Goal: Task Accomplishment & Management: Manage account settings

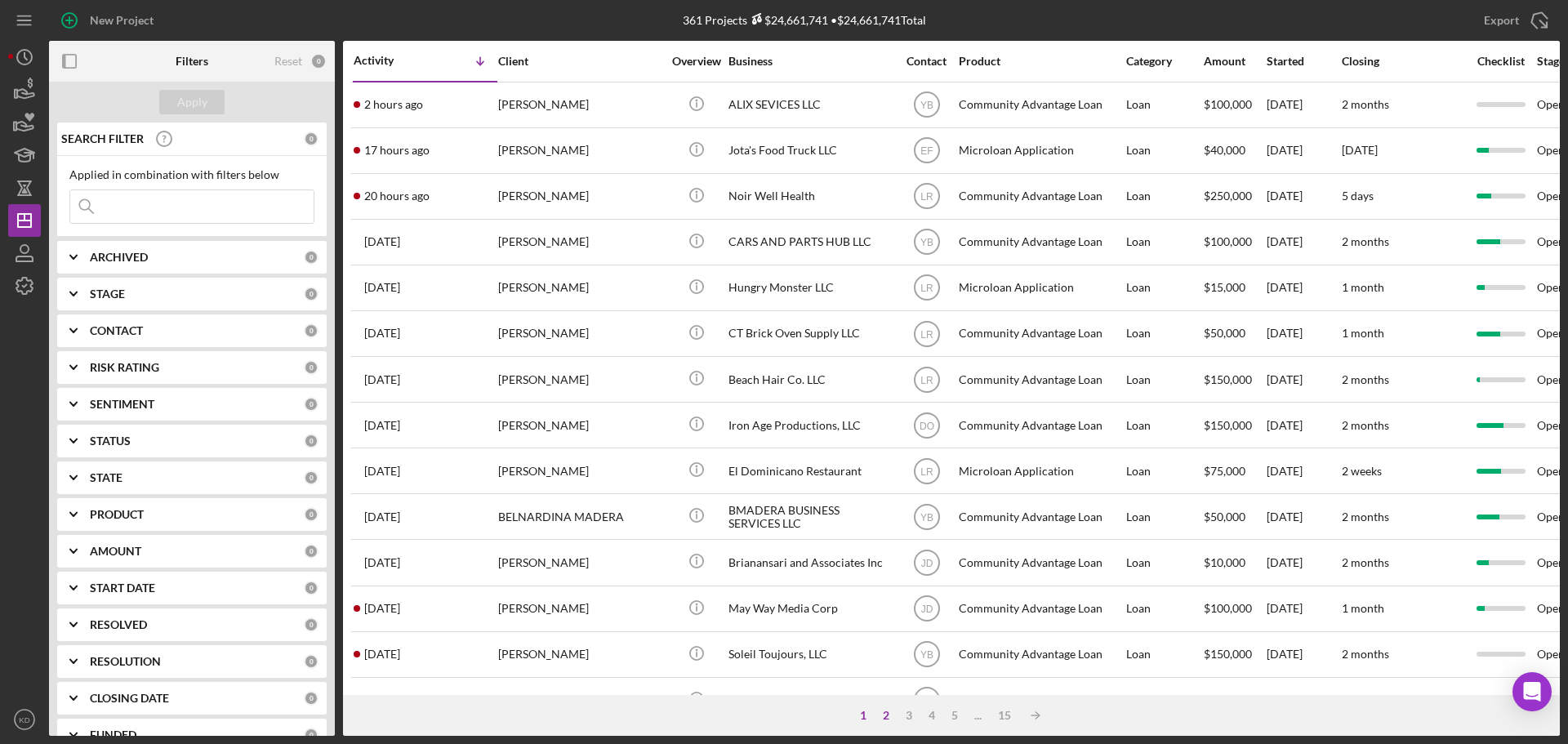
click at [885, 714] on div "2" at bounding box center [887, 715] width 23 height 13
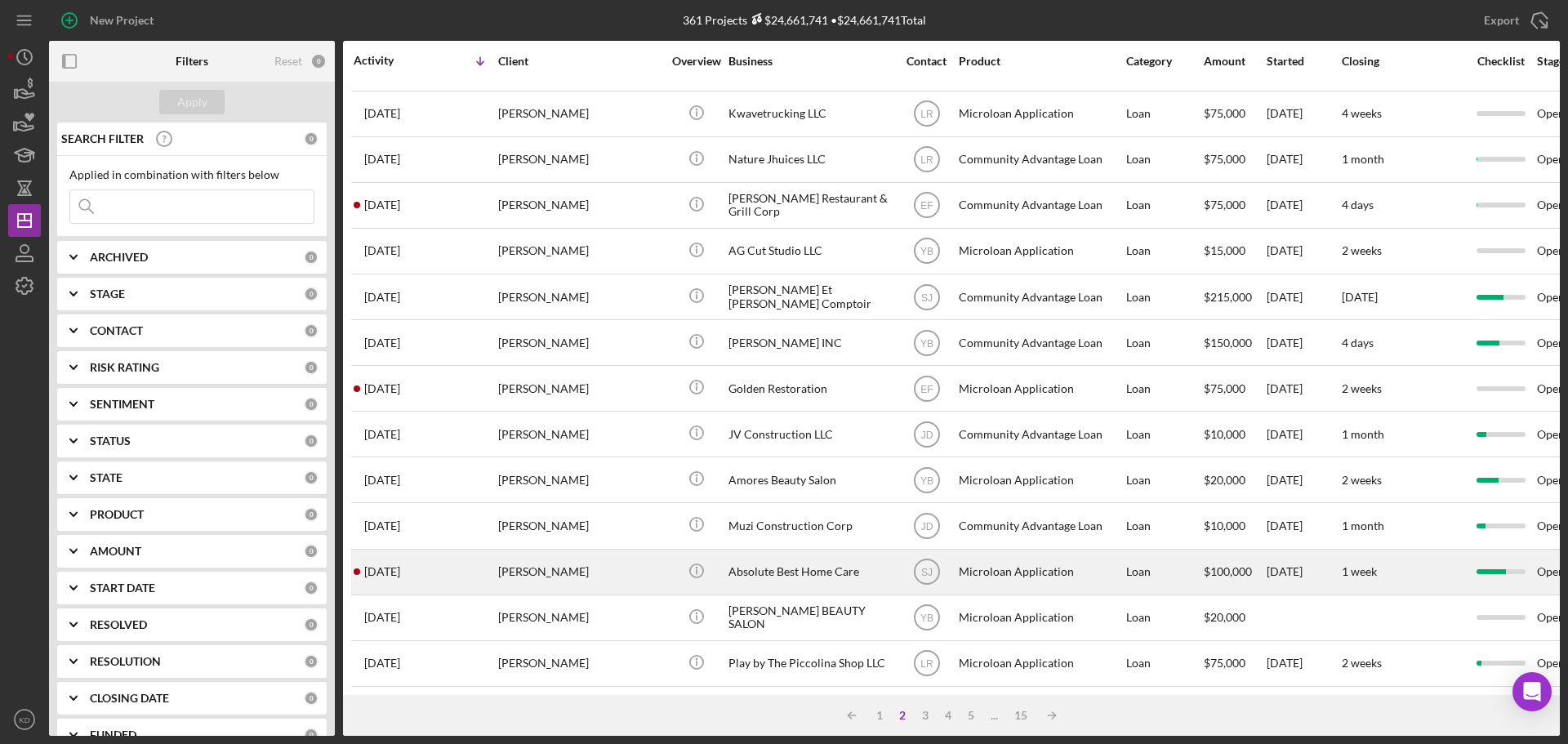
scroll to position [553, 0]
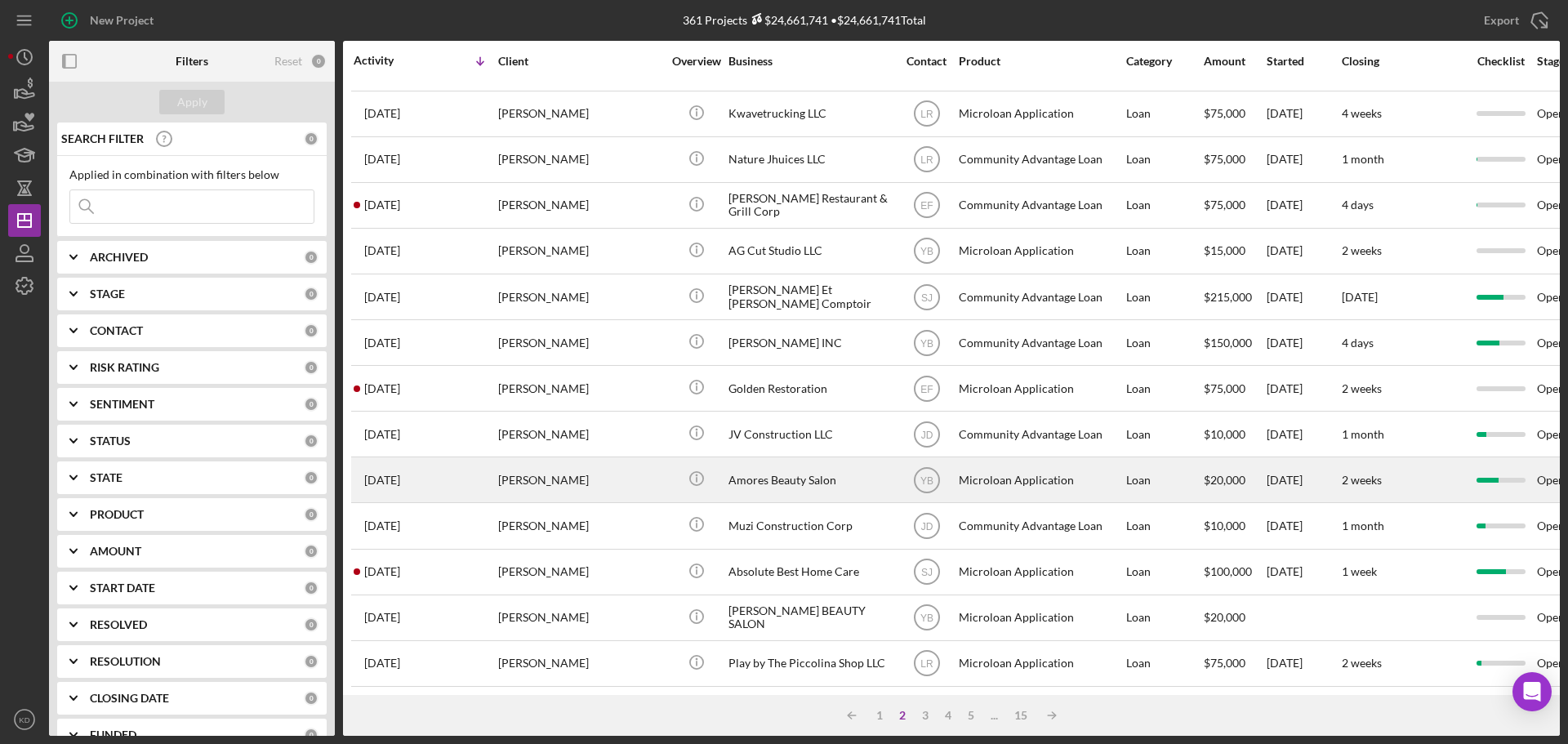
click at [776, 464] on div "Amores Beauty Salon" at bounding box center [810, 480] width 164 height 44
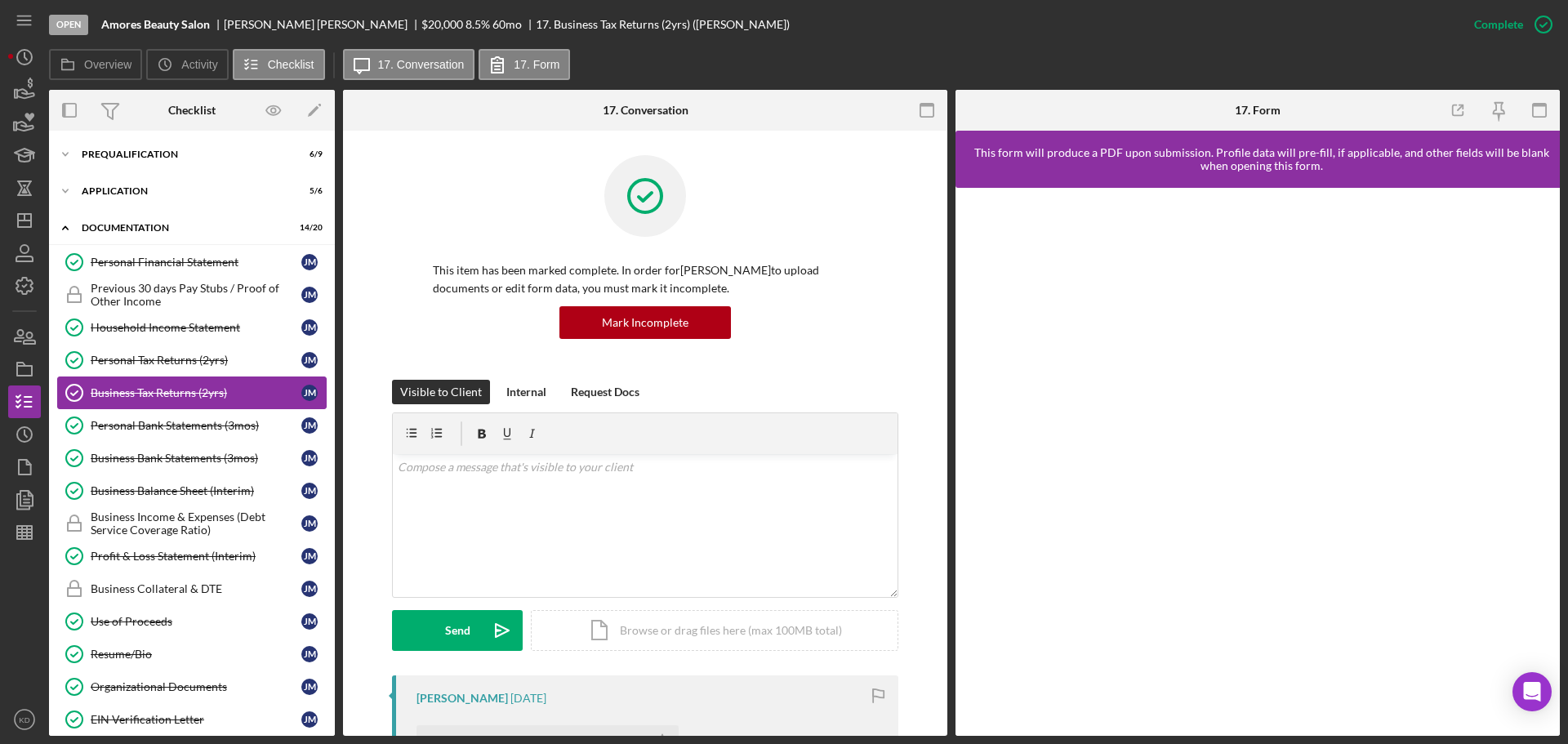
drag, startPoint x: 121, startPoint y: 389, endPoint x: 169, endPoint y: 395, distance: 48.4
click at [122, 388] on div "Business Tax Returns (2yrs)" at bounding box center [196, 392] width 210 height 13
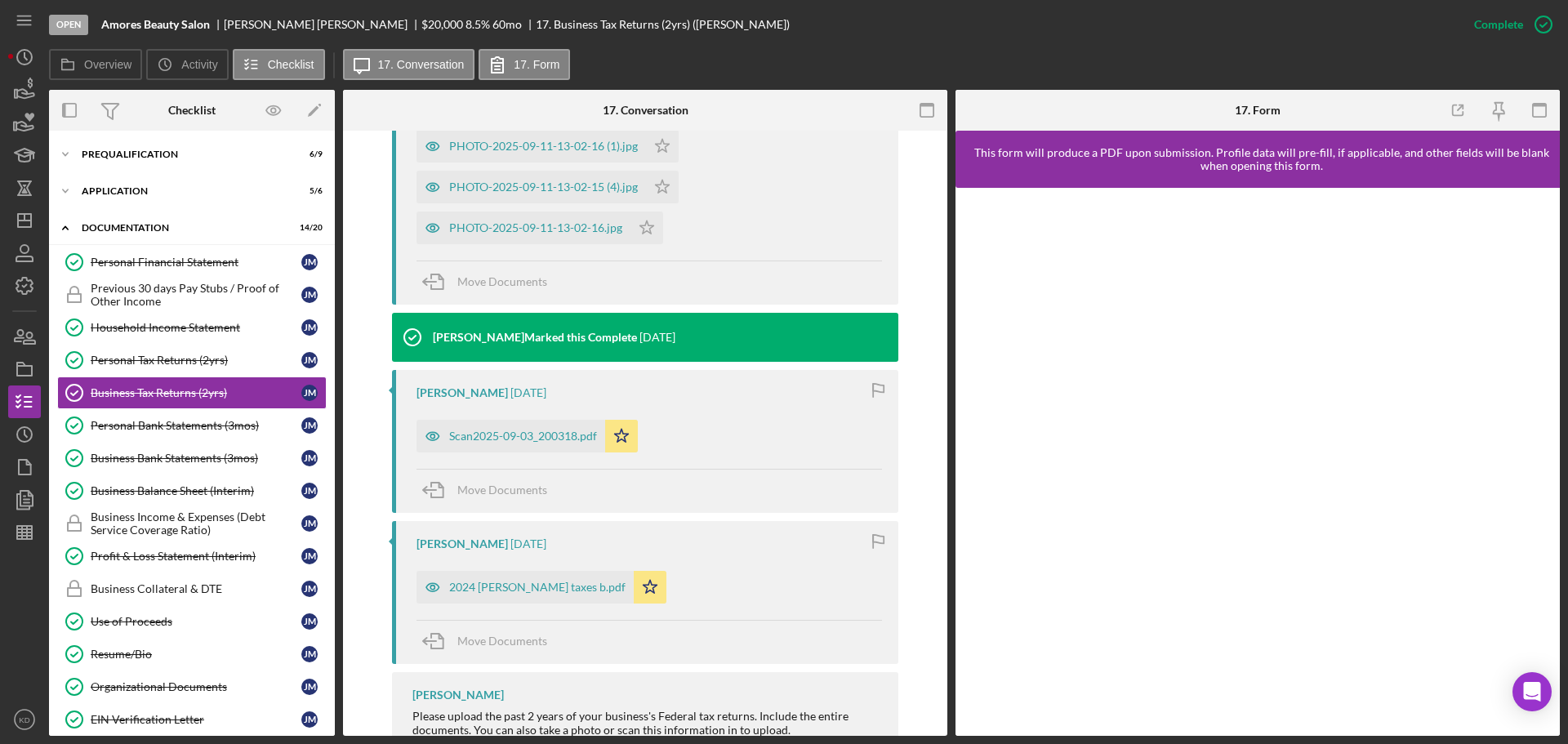
scroll to position [1423, 0]
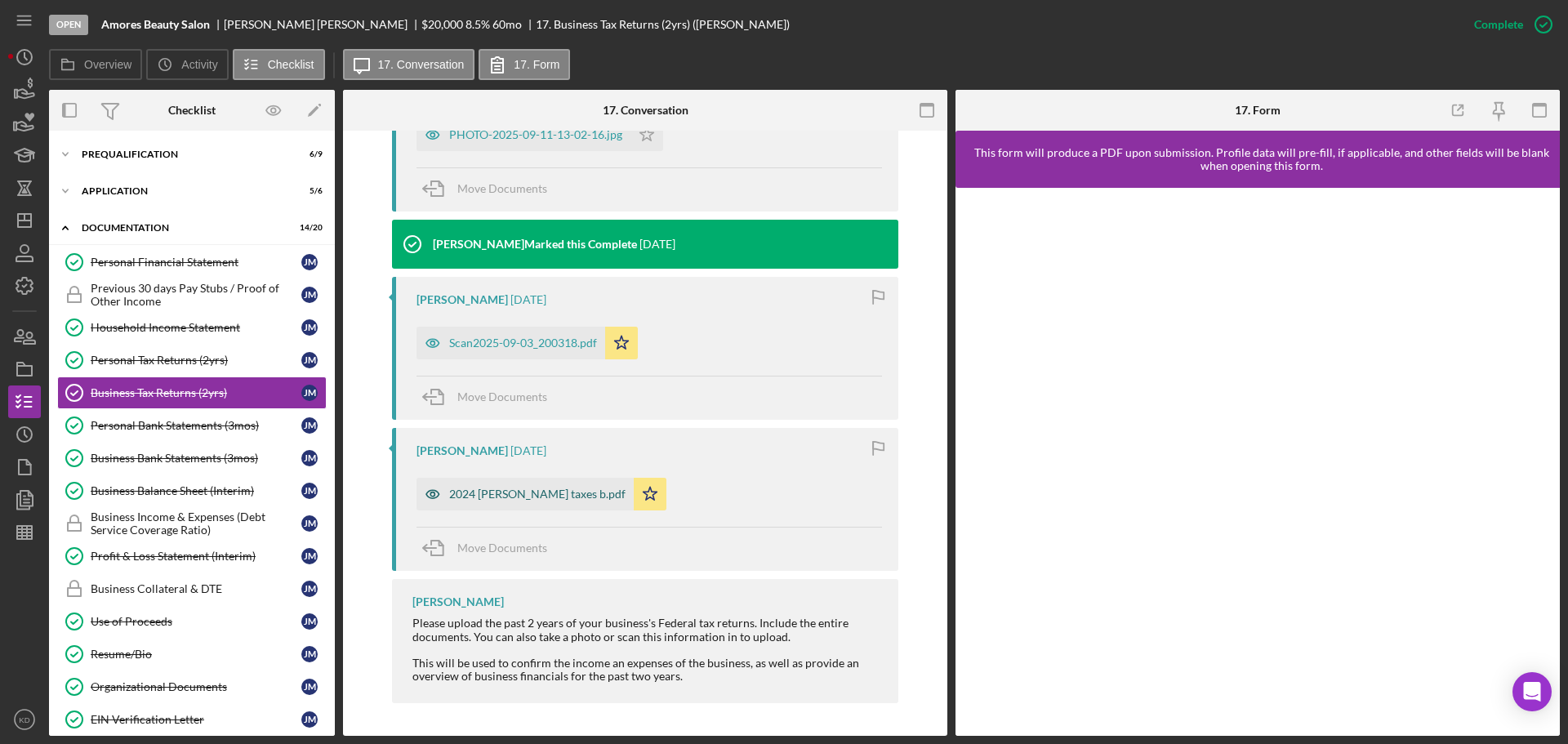
click at [490, 496] on div "2024 [PERSON_NAME] taxes b.pdf" at bounding box center [538, 493] width 176 height 13
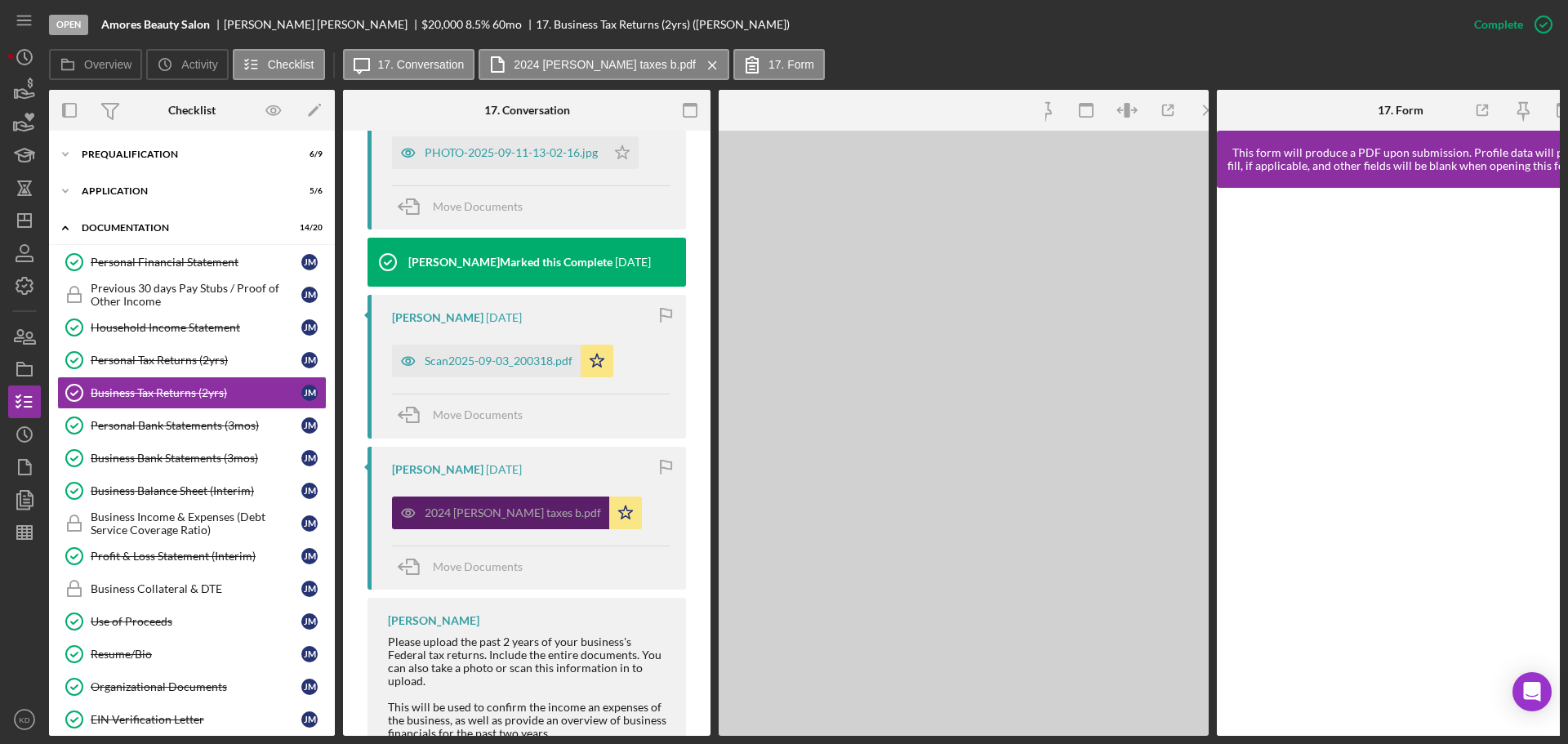
scroll to position [1442, 0]
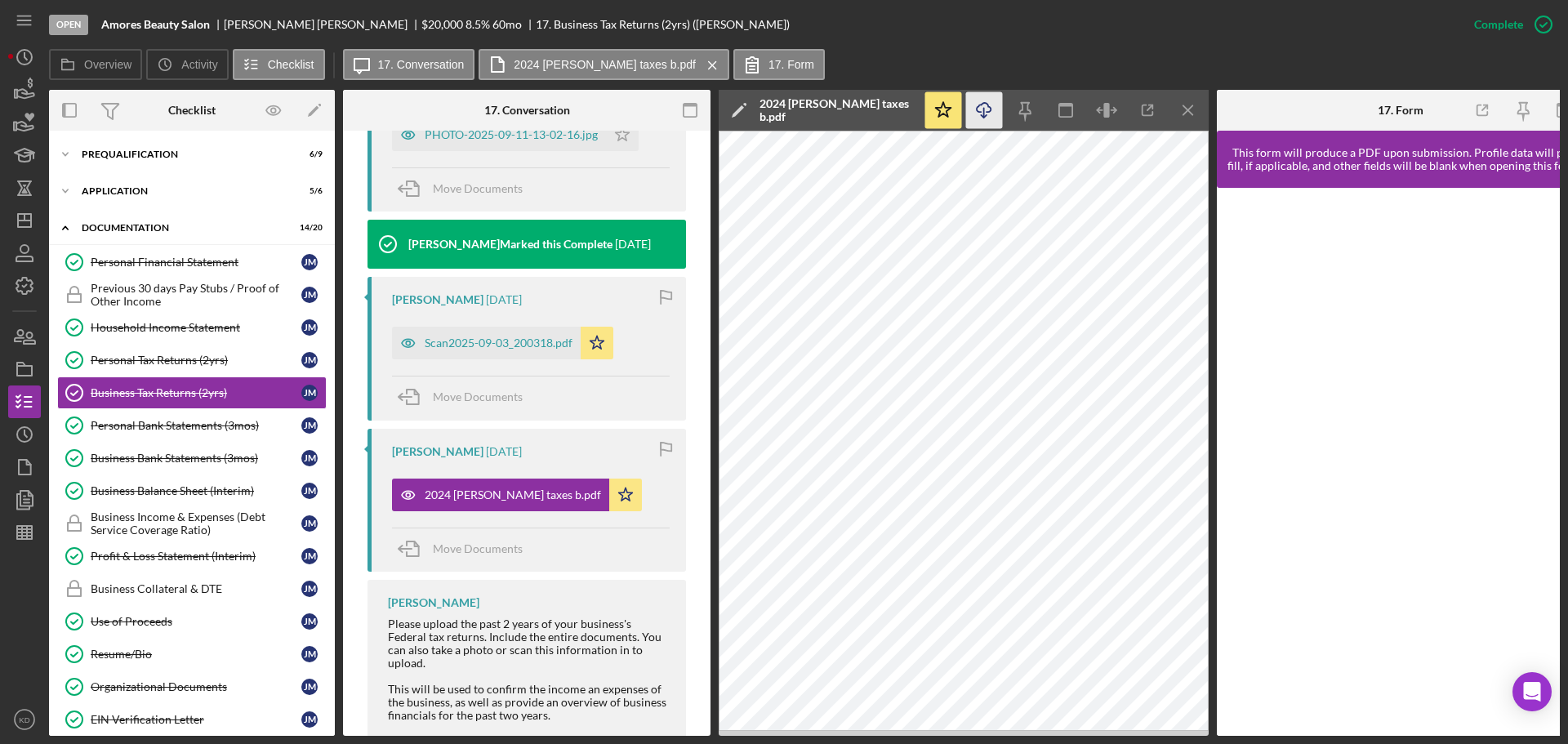
click at [988, 110] on icon "Icon/Download" at bounding box center [985, 110] width 37 height 37
click at [983, 108] on icon "Icon/Download" at bounding box center [985, 110] width 37 height 37
click at [18, 221] on line "button" at bounding box center [24, 221] width 13 height 0
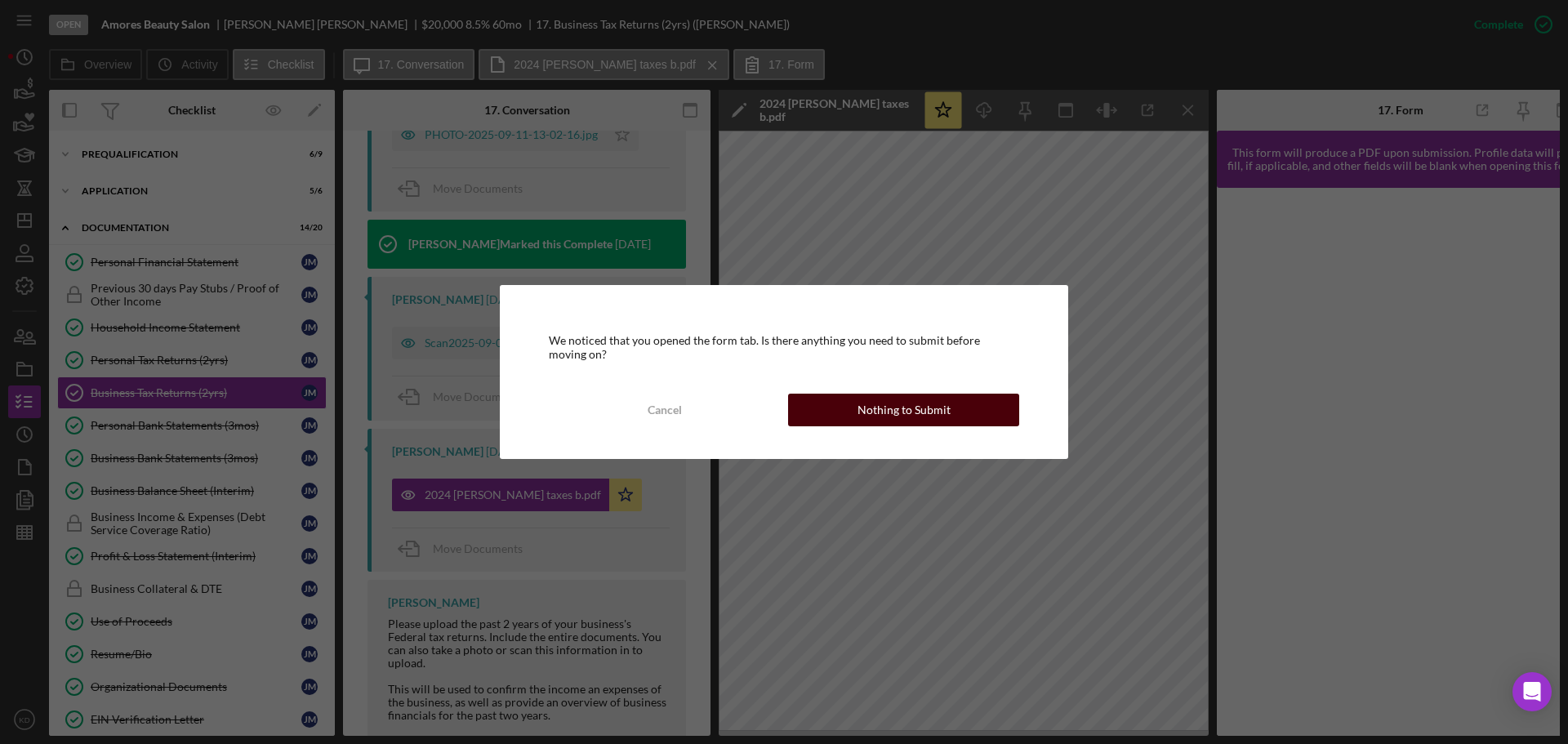
click at [863, 408] on div "Nothing to Submit" at bounding box center [904, 410] width 93 height 33
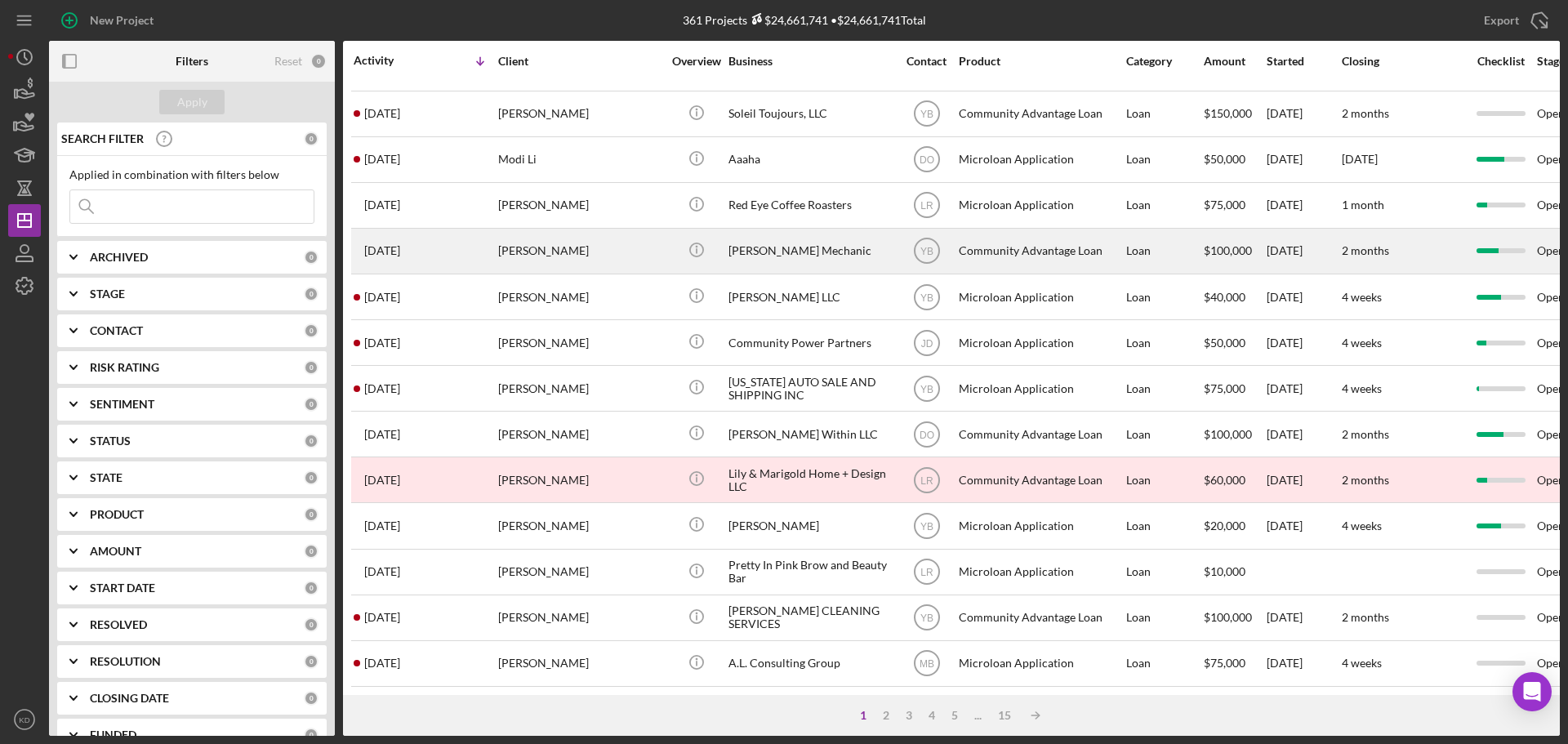
scroll to position [553, 0]
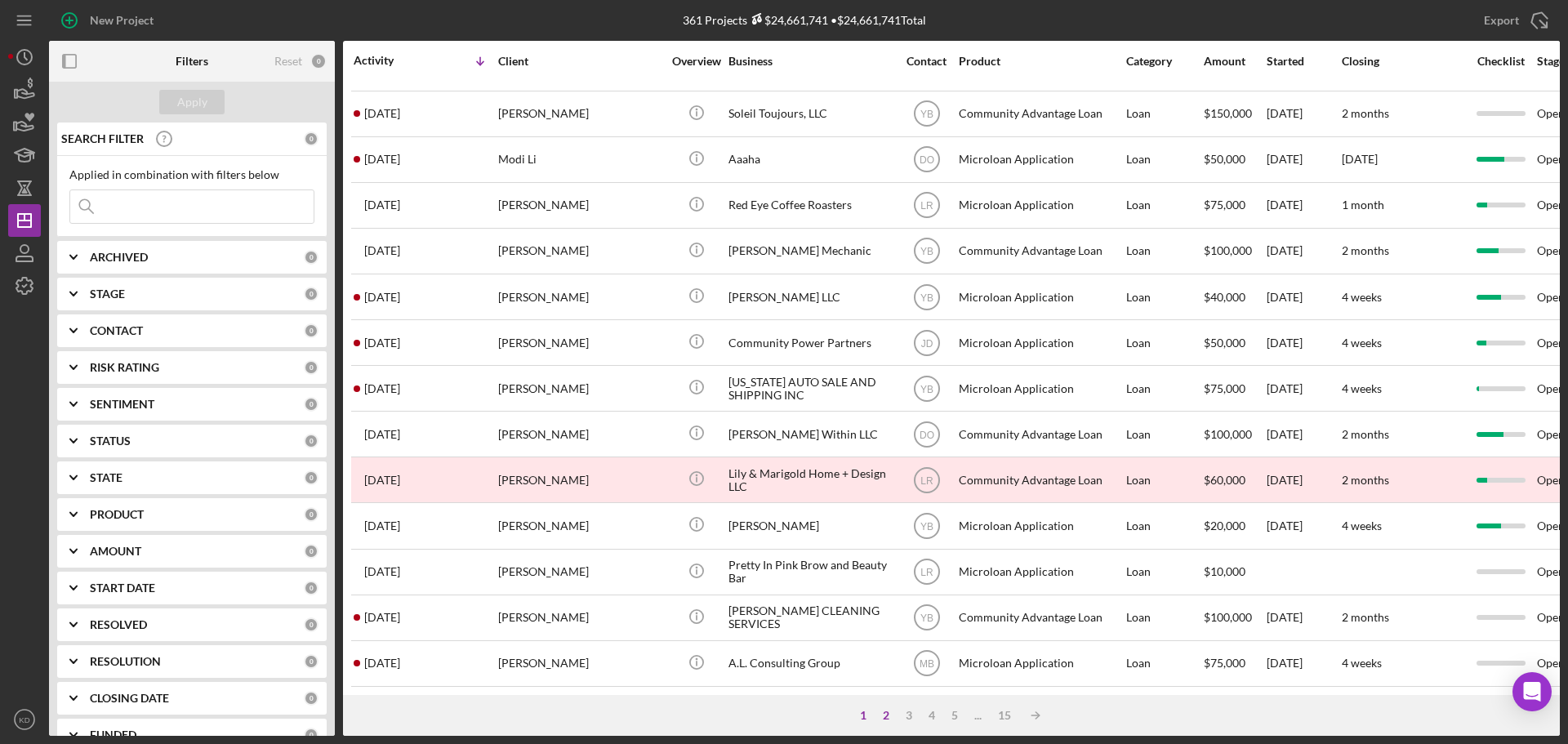
click at [887, 716] on div "2" at bounding box center [887, 715] width 23 height 13
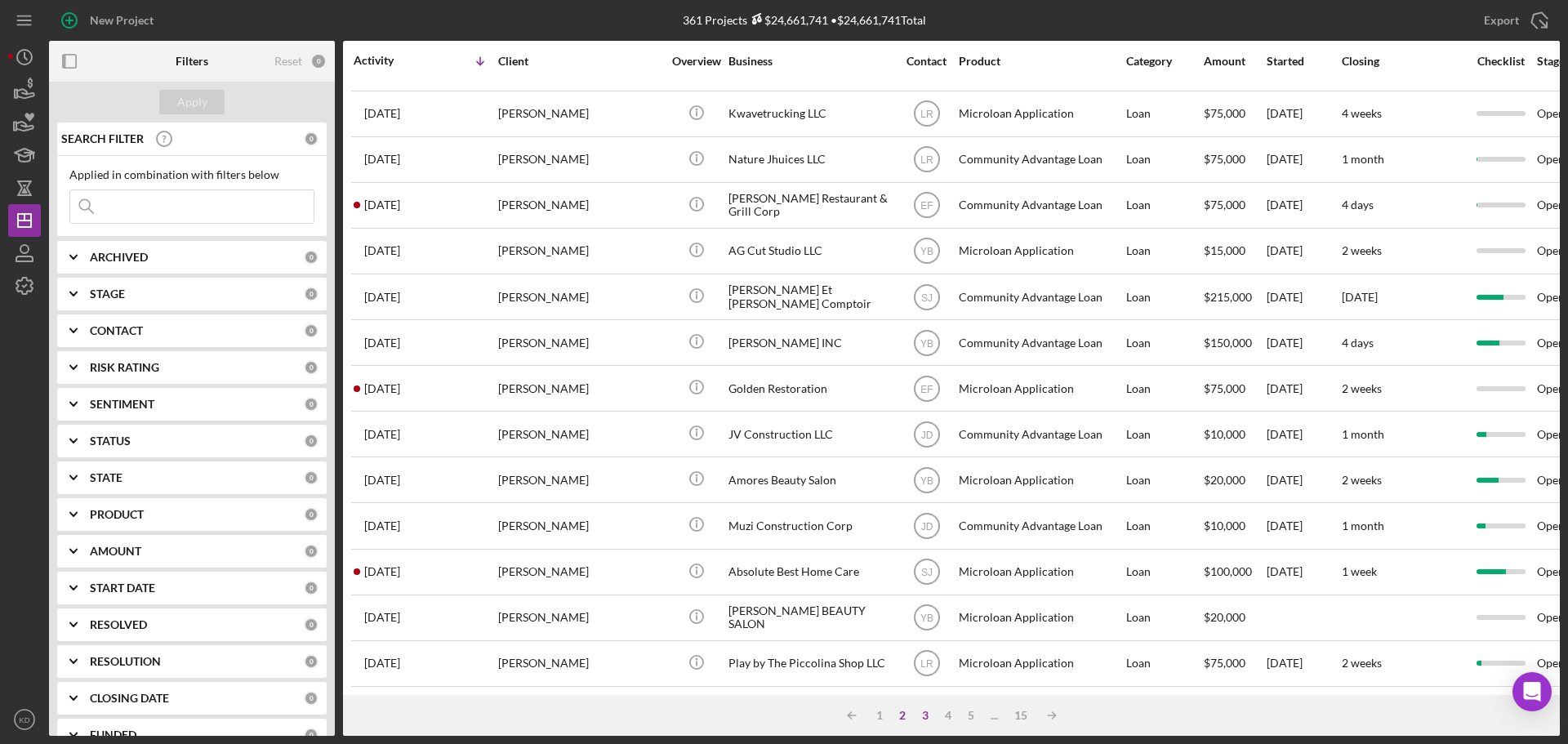
click at [928, 709] on div "3" at bounding box center [925, 715] width 23 height 13
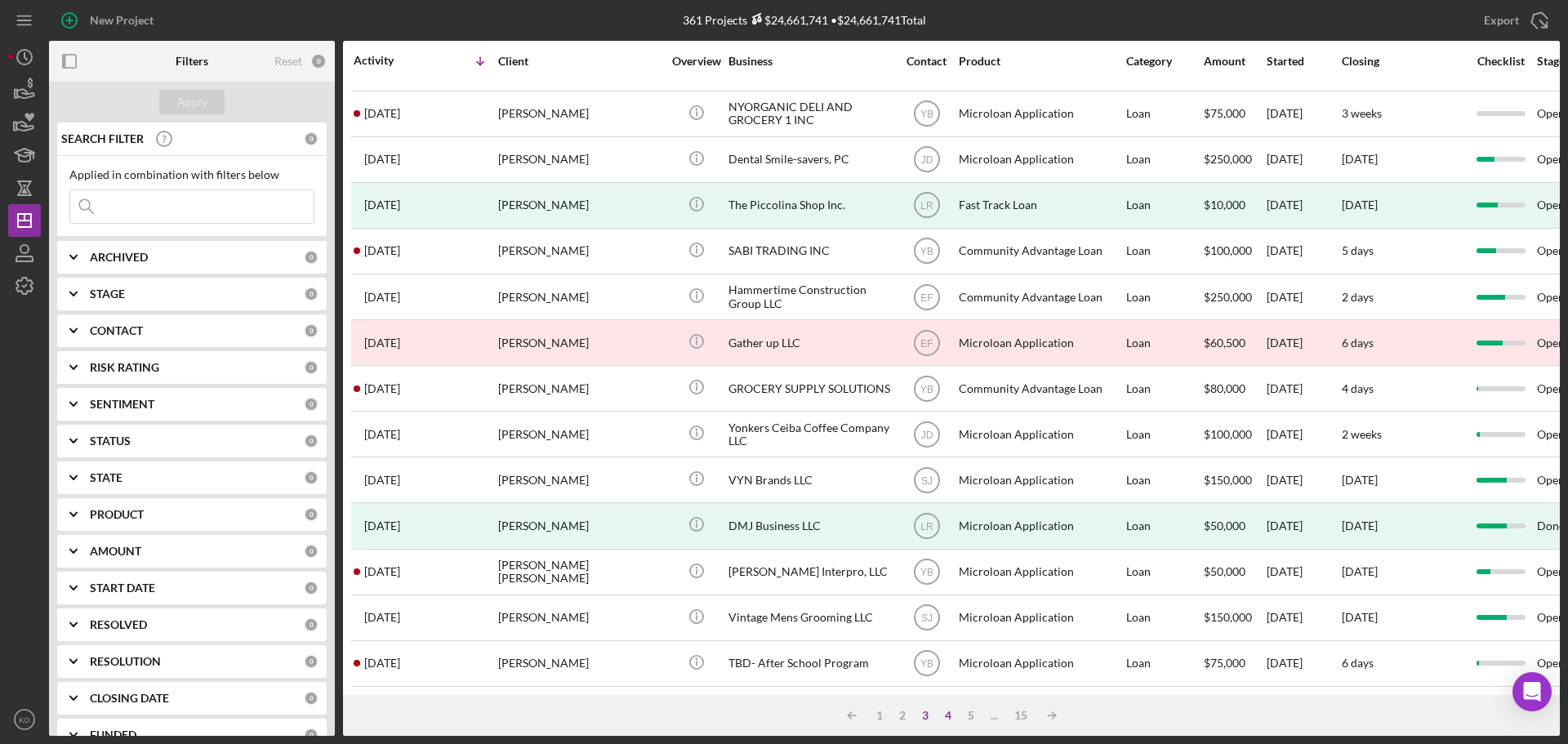
click at [943, 716] on div "4" at bounding box center [949, 715] width 23 height 13
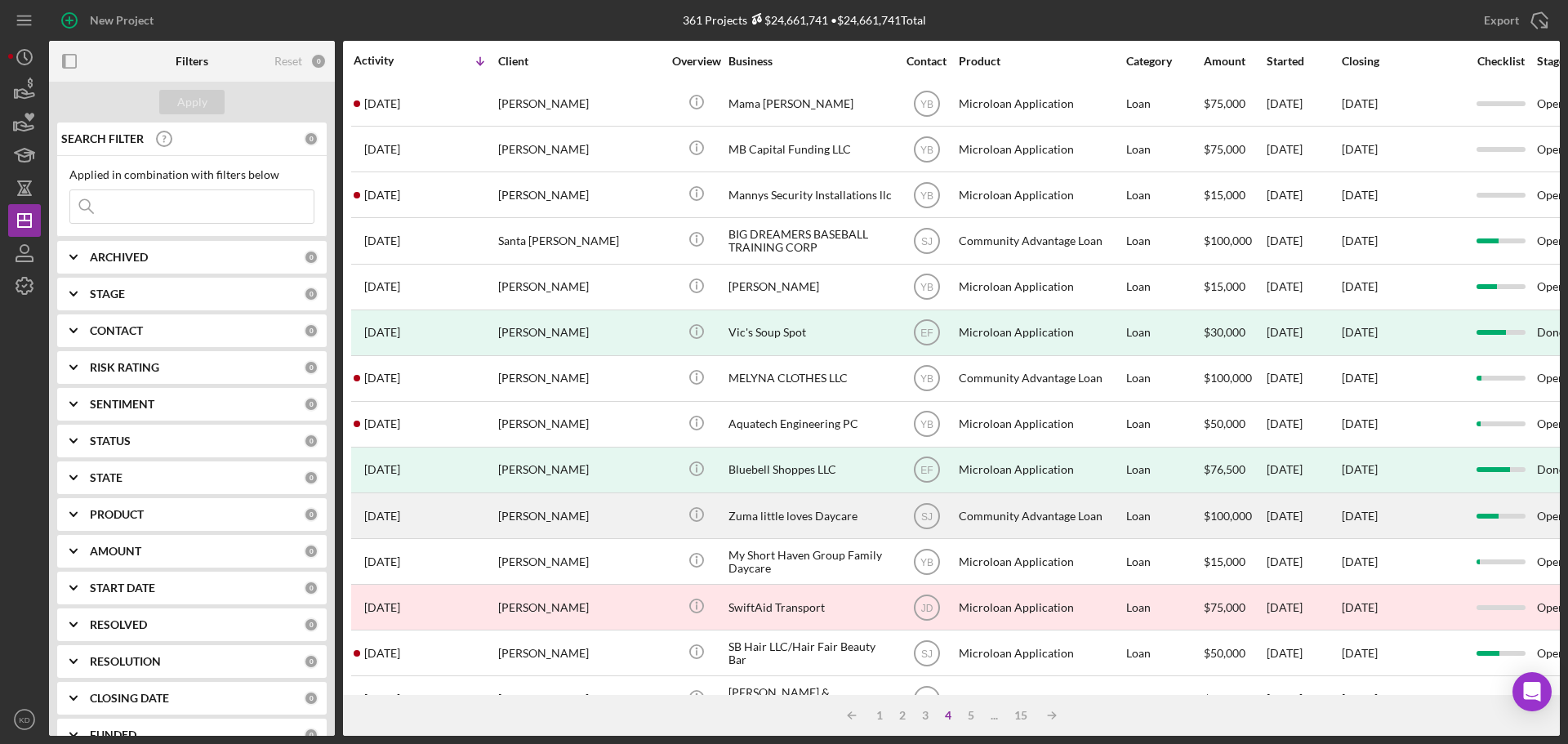
scroll to position [324, 0]
click at [787, 519] on div "Zuma little loves Daycare" at bounding box center [810, 513] width 164 height 44
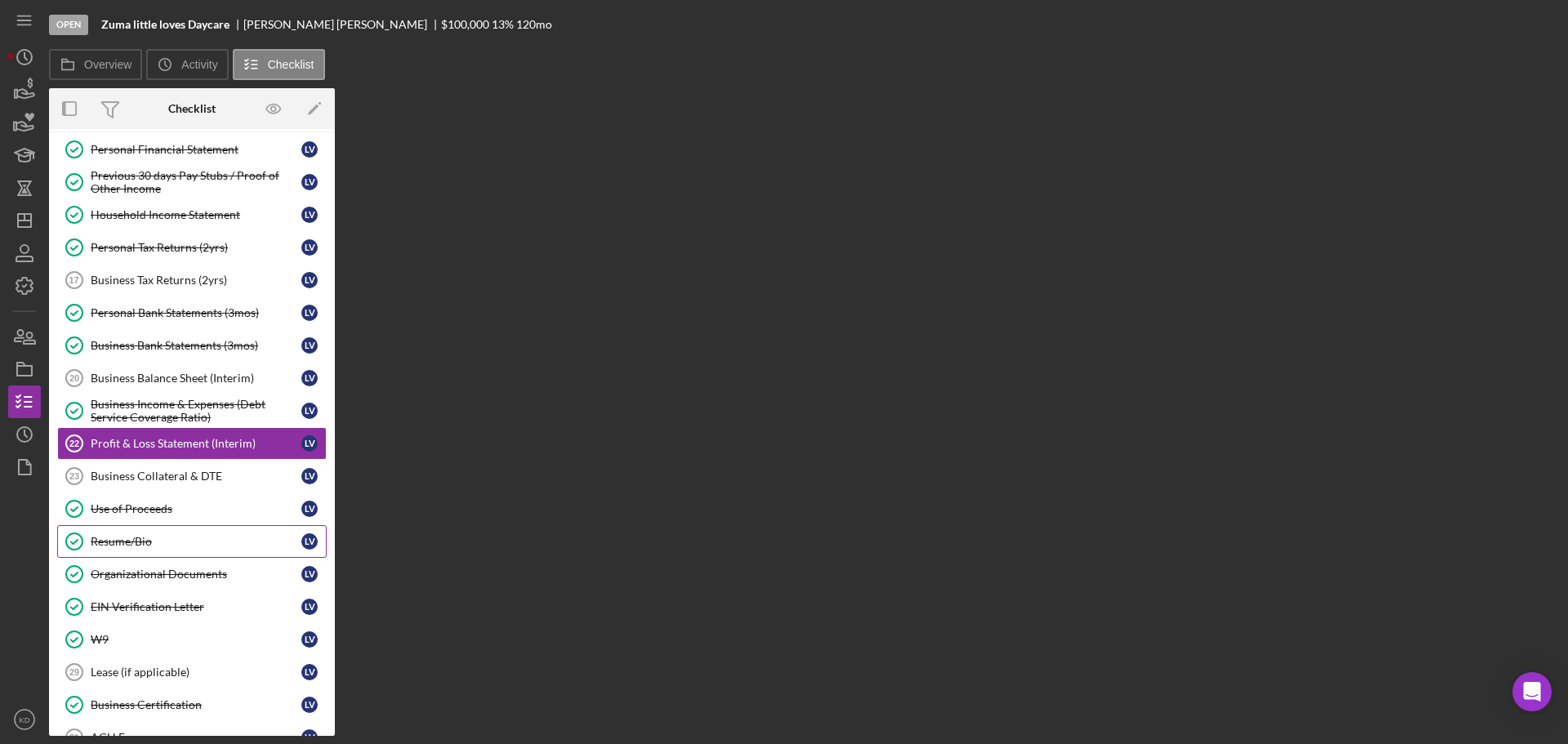
scroll to position [122, 0]
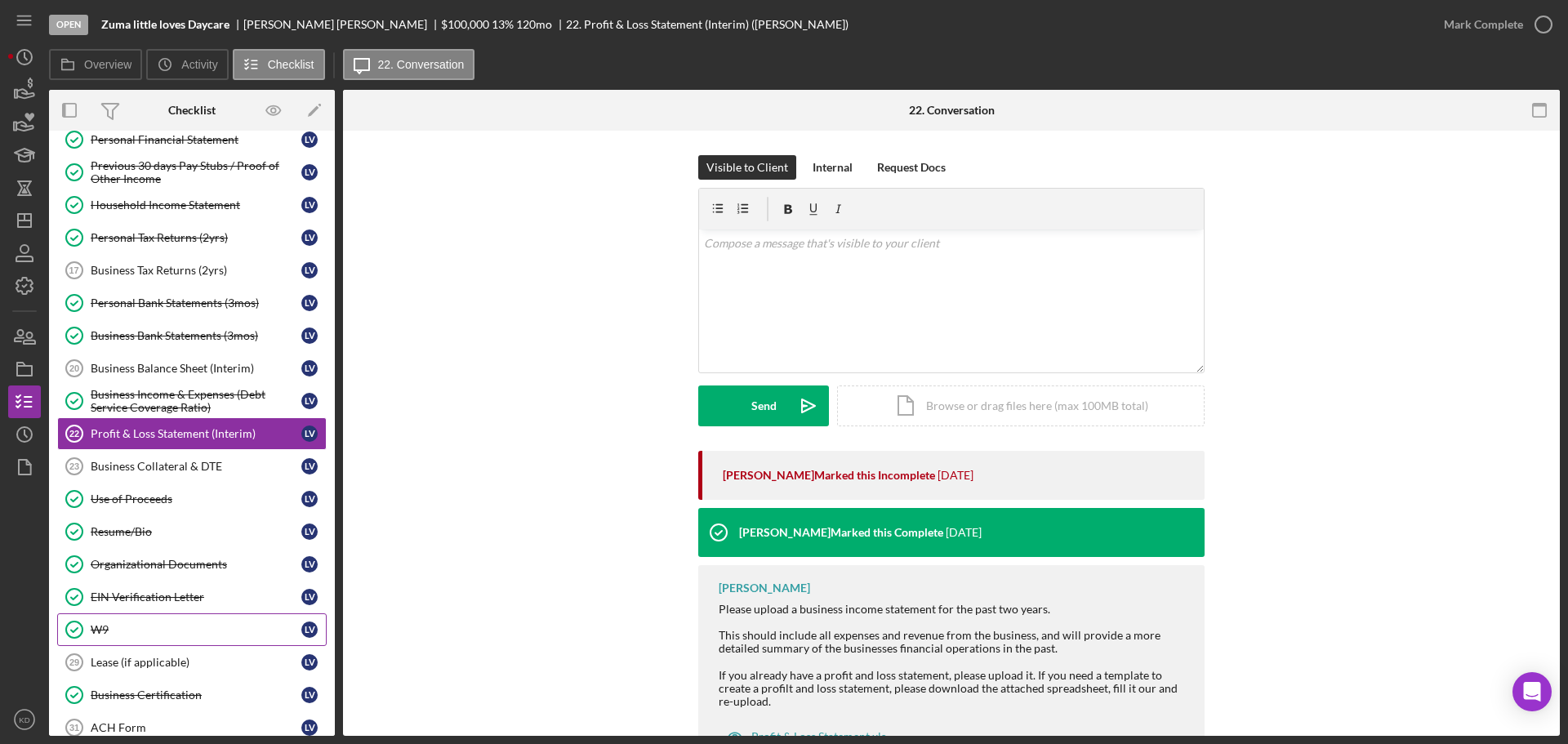
click at [105, 626] on div "W9" at bounding box center [196, 629] width 210 height 13
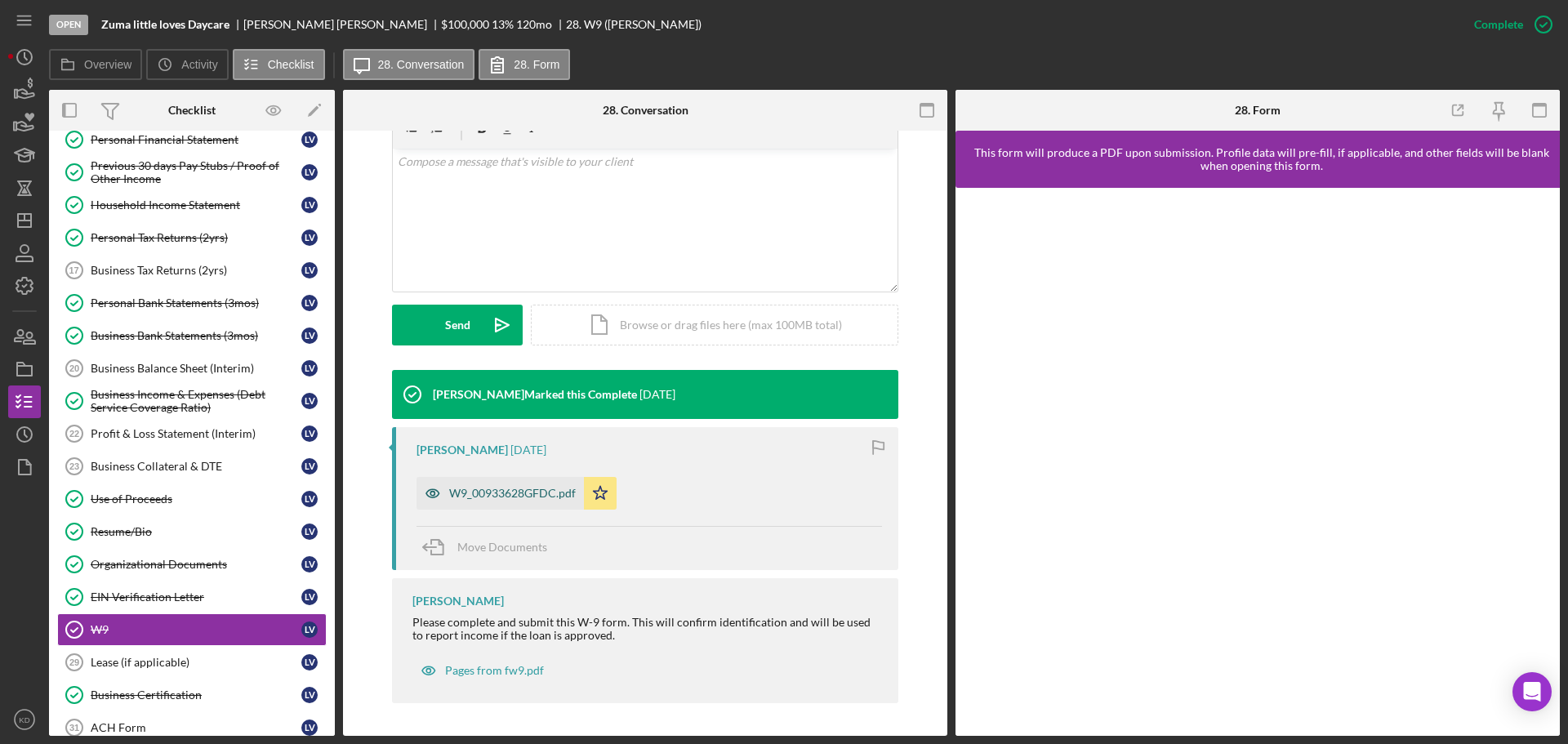
click at [508, 500] on div "W9_00933628GFDC.pdf" at bounding box center [500, 493] width 168 height 33
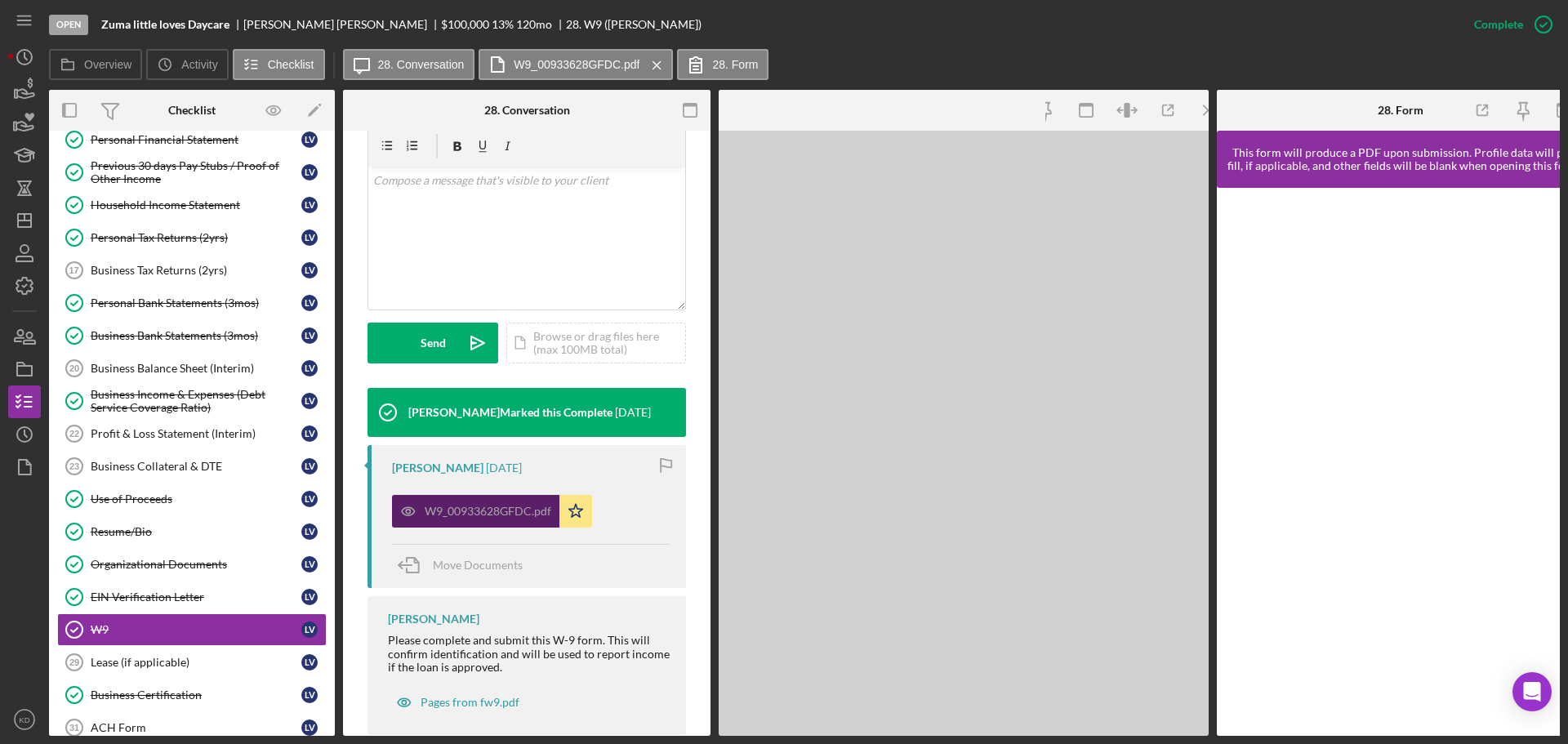
scroll to position [325, 0]
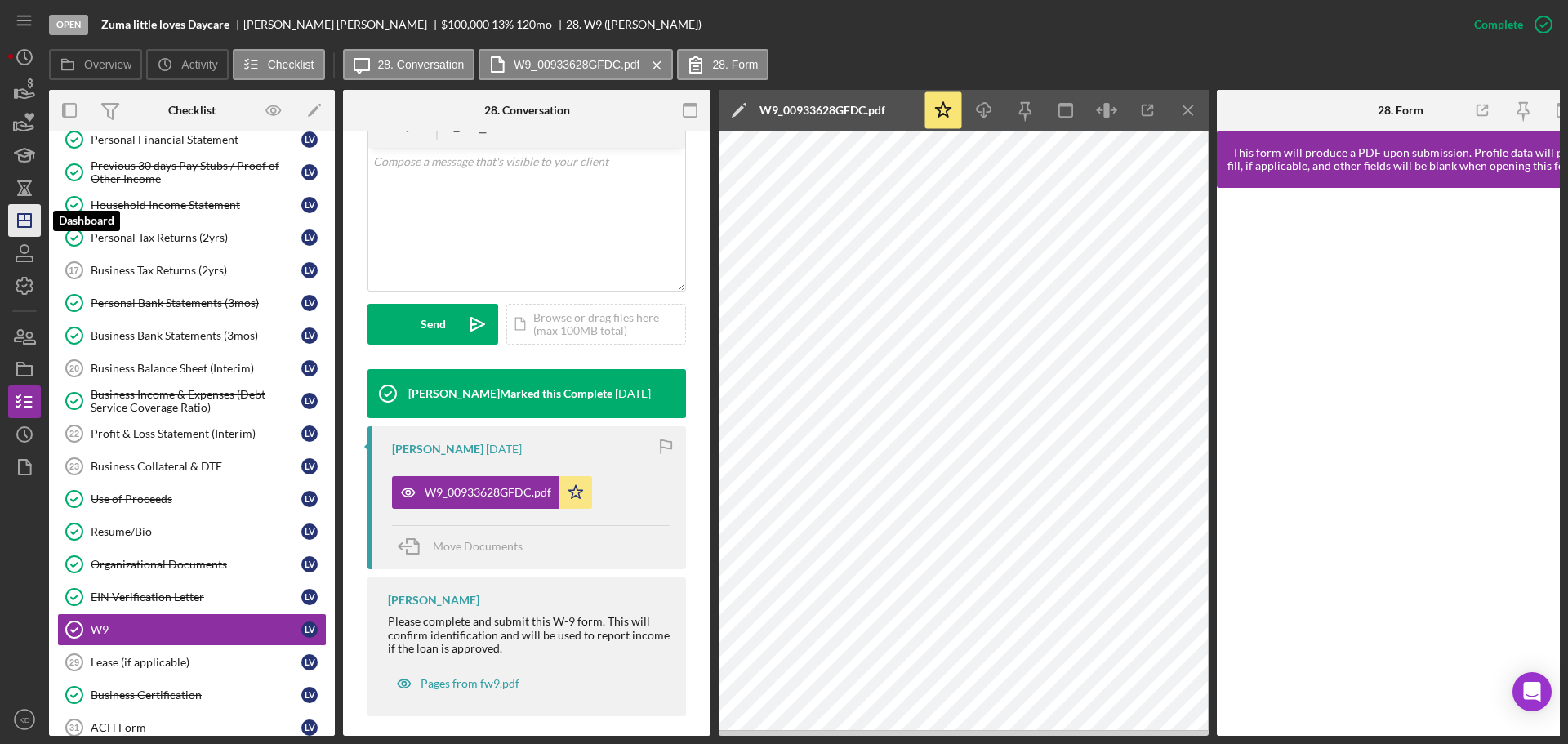
click at [34, 222] on icon "Icon/Dashboard" at bounding box center [24, 220] width 41 height 41
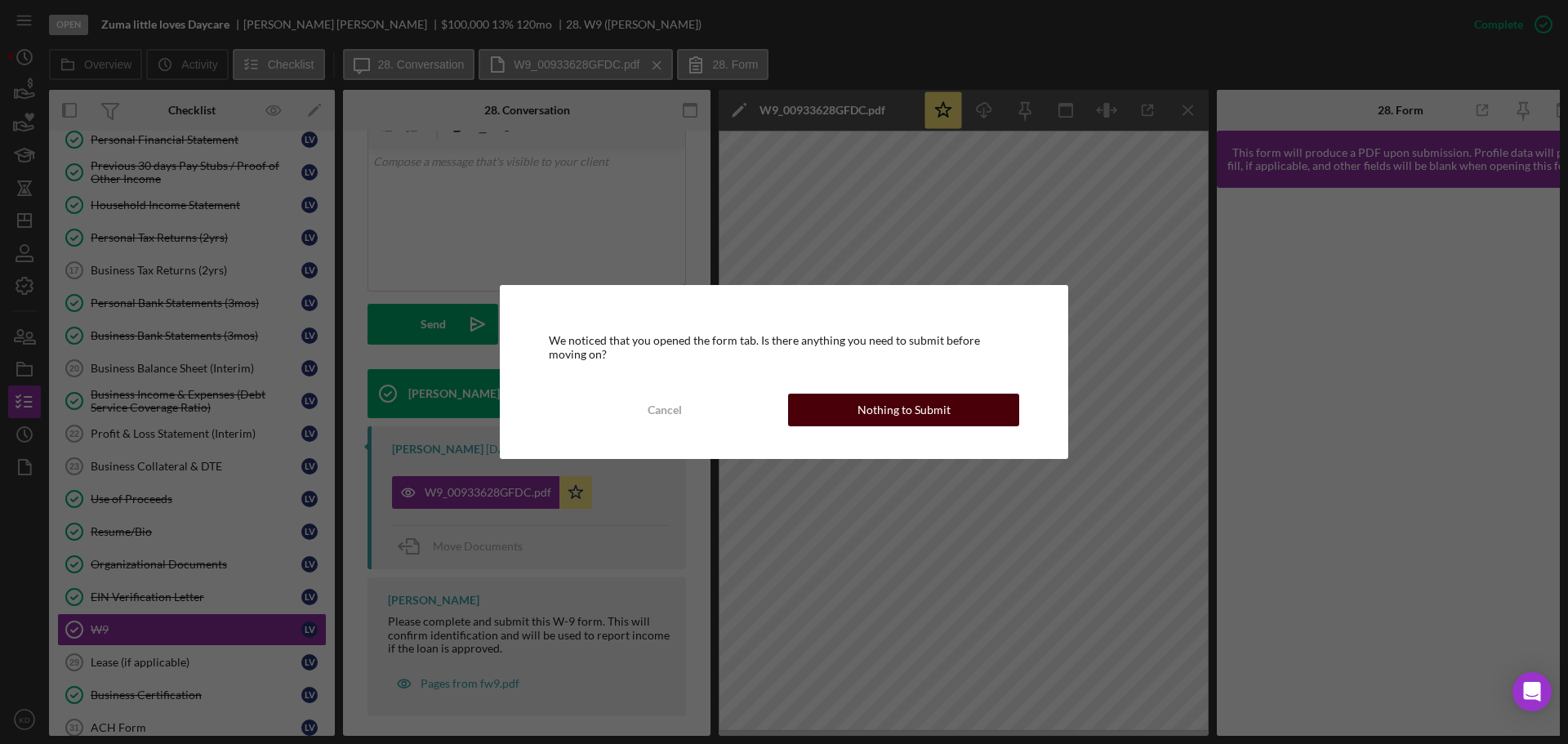
click at [945, 403] on div "Nothing to Submit" at bounding box center [904, 410] width 93 height 33
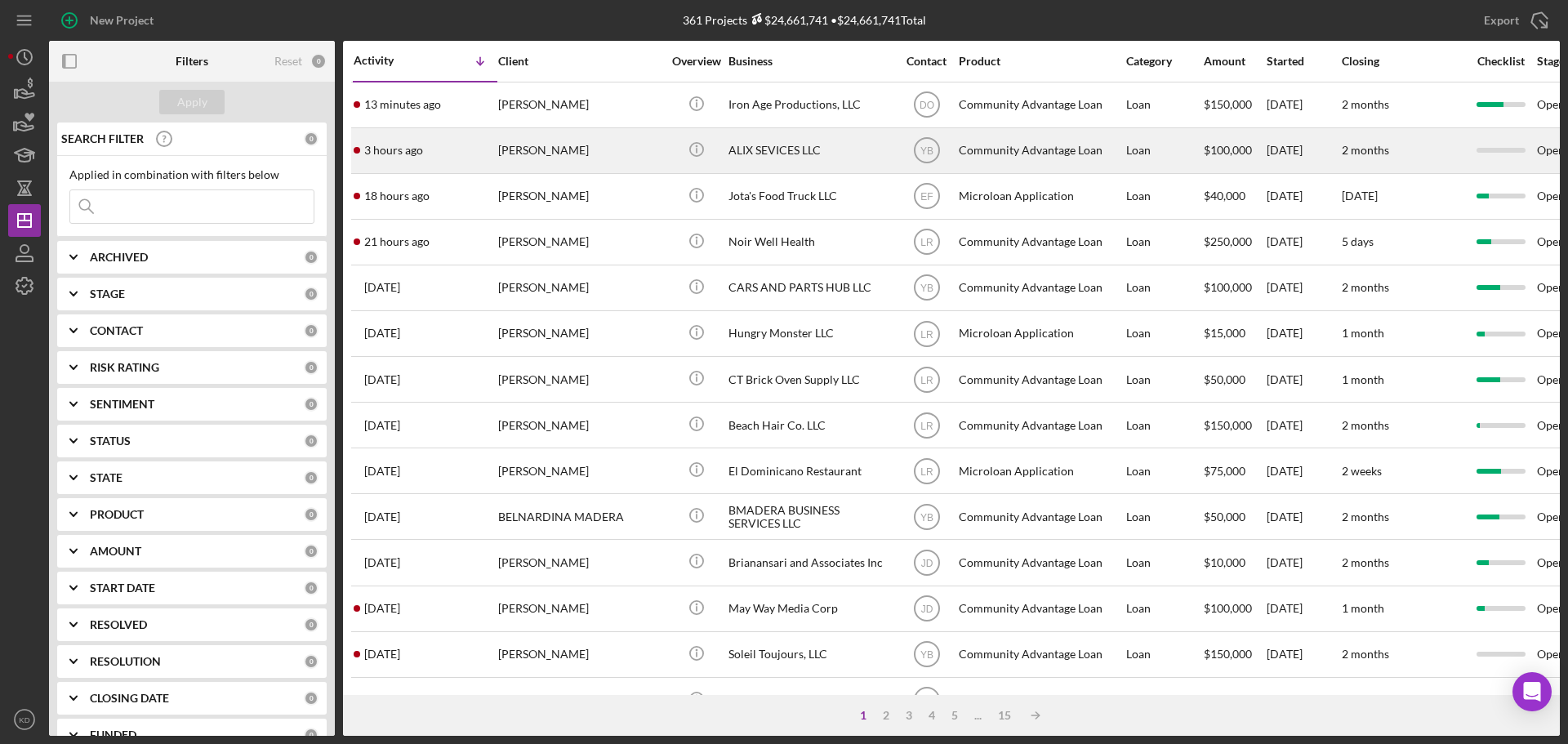
click at [746, 145] on div "ALIX SEVICES LLC" at bounding box center [810, 150] width 164 height 44
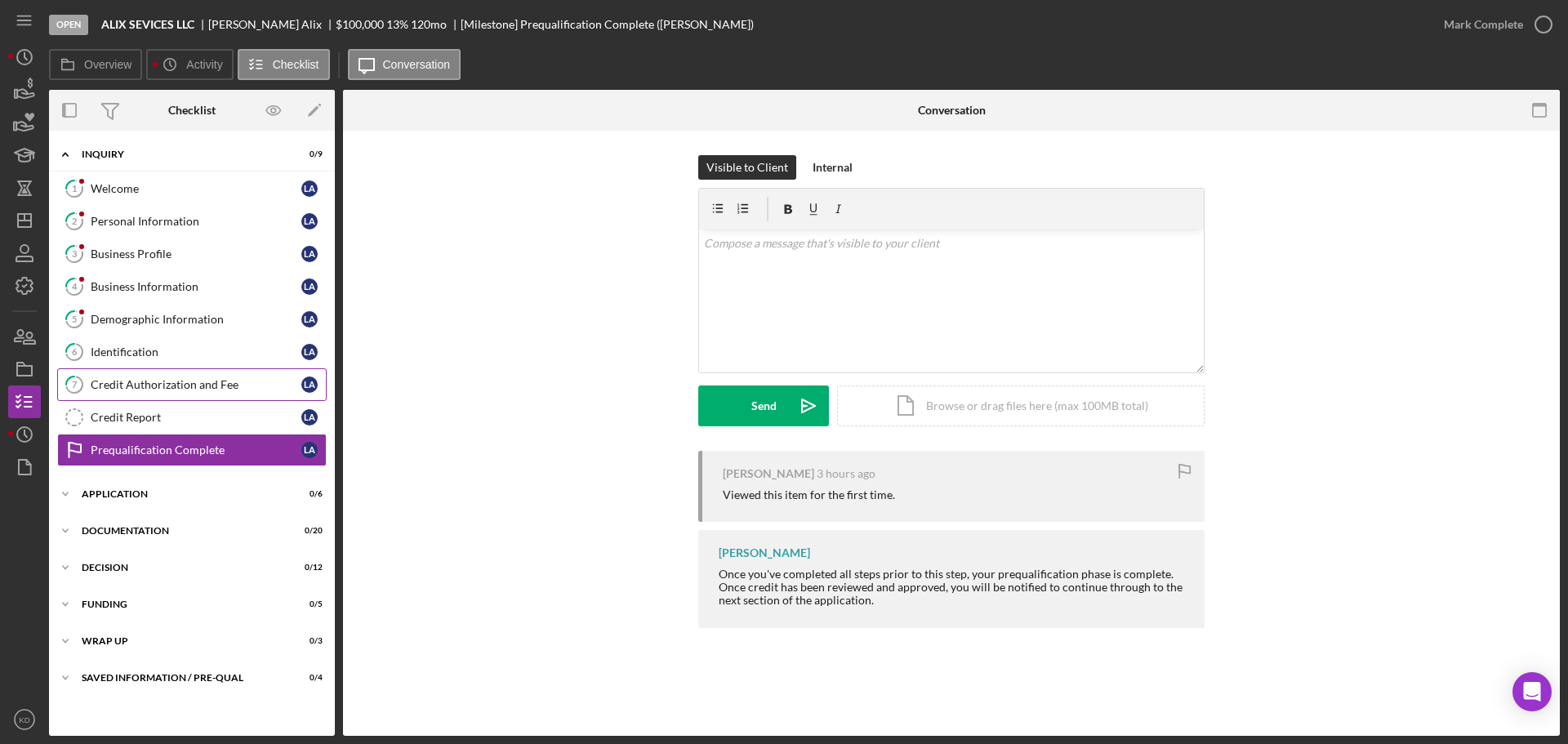
click at [136, 381] on div "Credit Authorization and Fee" at bounding box center [196, 384] width 210 height 13
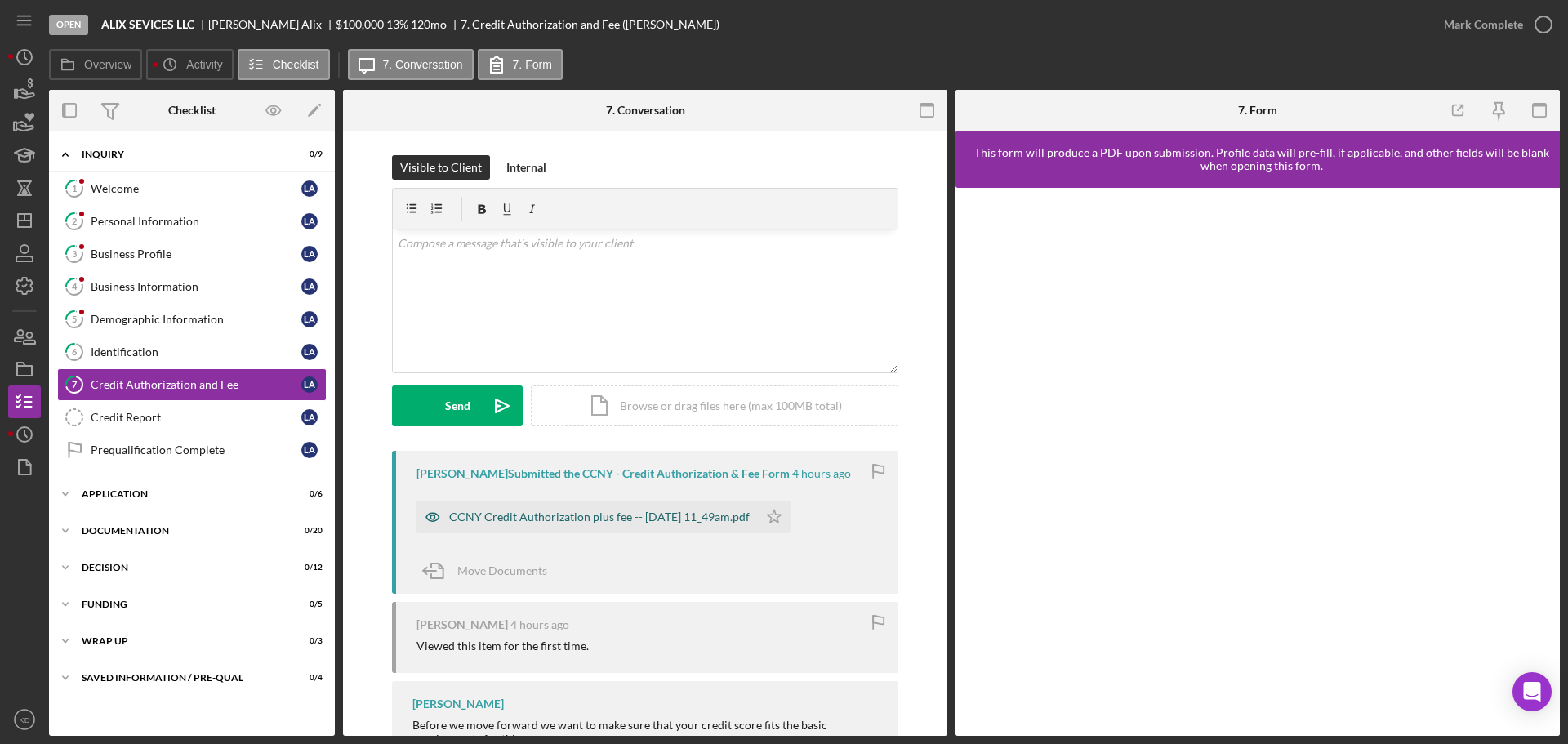
click at [496, 513] on div "CCNY Credit Authorization plus fee -- [DATE] 11_49am.pdf" at bounding box center [600, 516] width 300 height 13
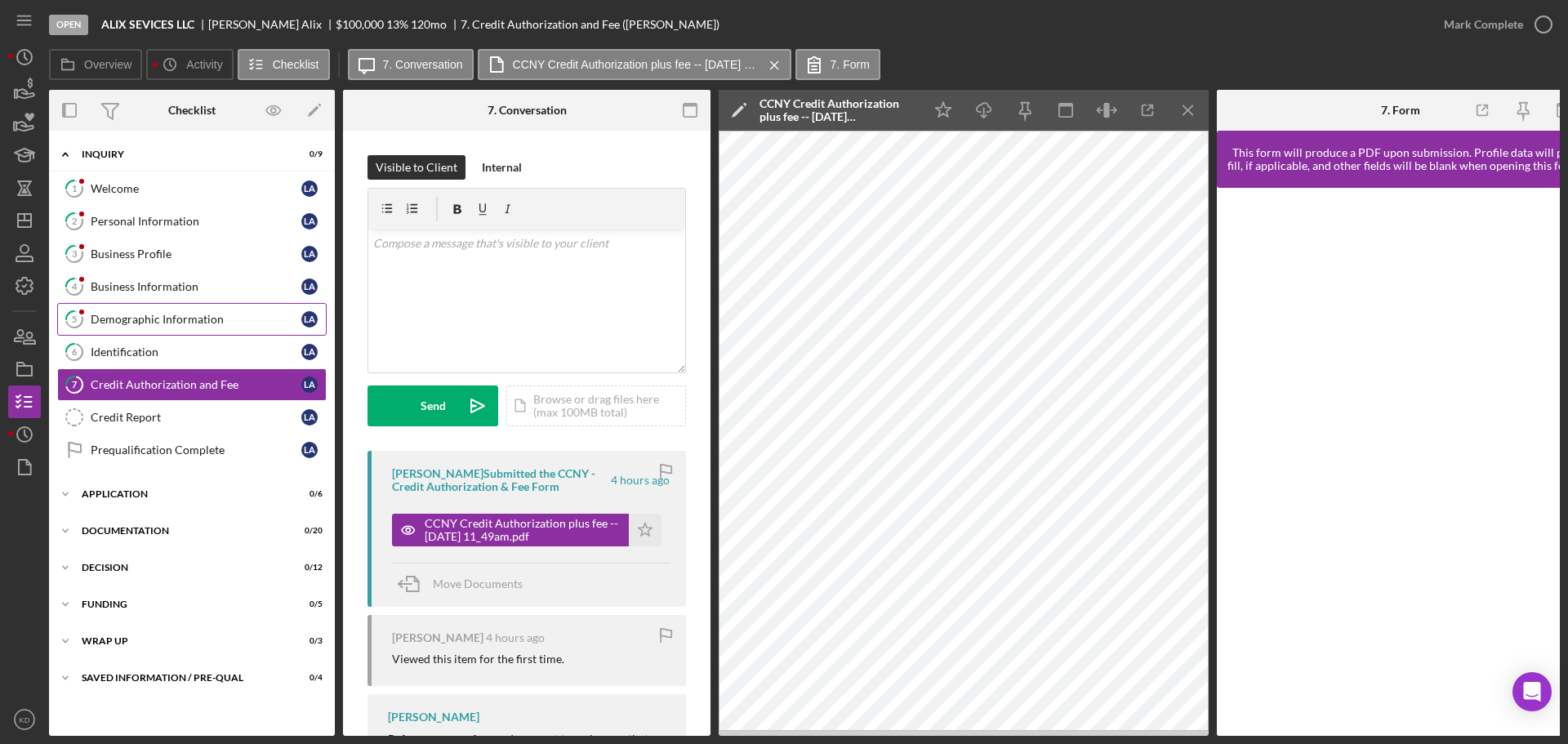
click at [153, 314] on div "Demographic Information" at bounding box center [196, 319] width 210 height 13
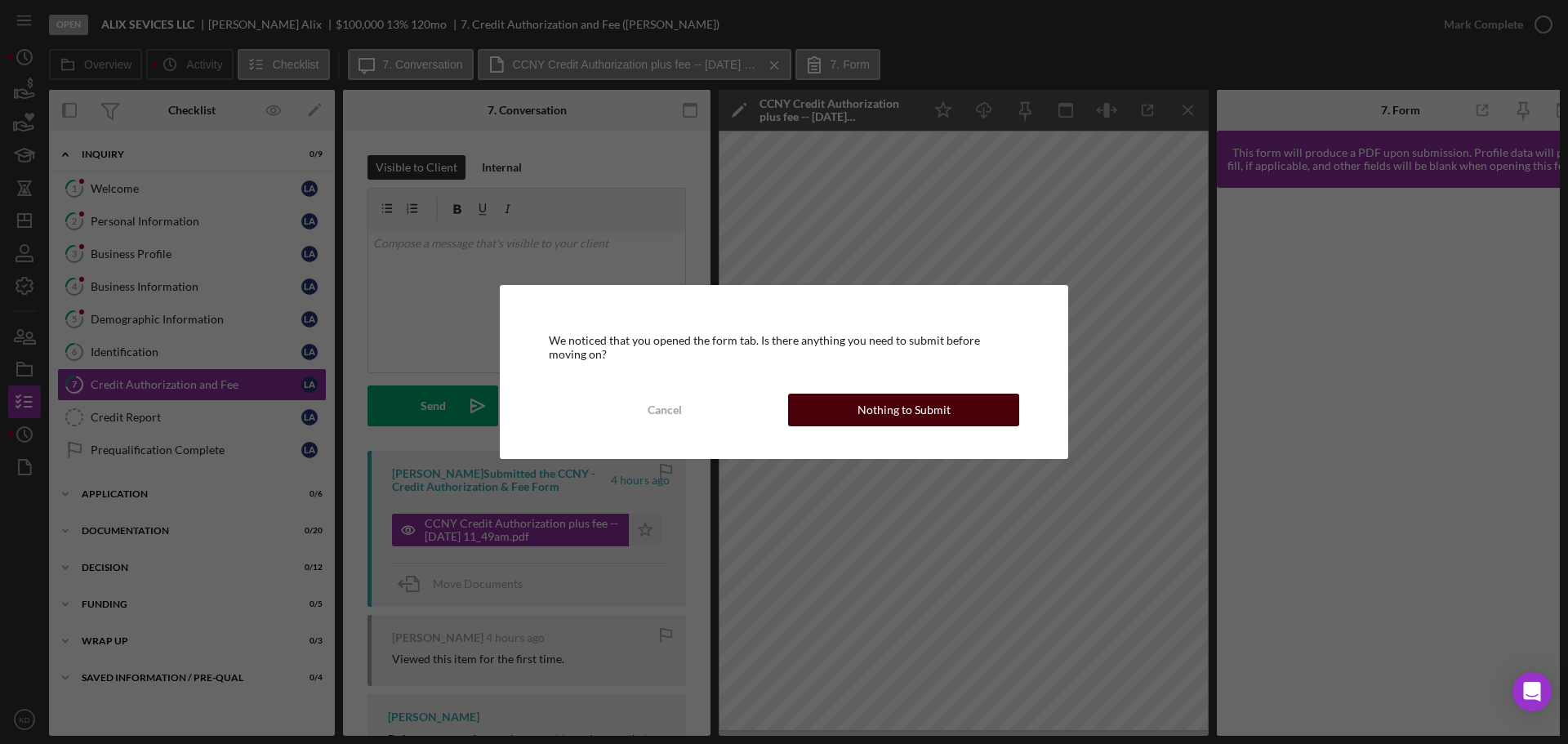
click at [955, 409] on button "Nothing to Submit" at bounding box center [903, 410] width 232 height 33
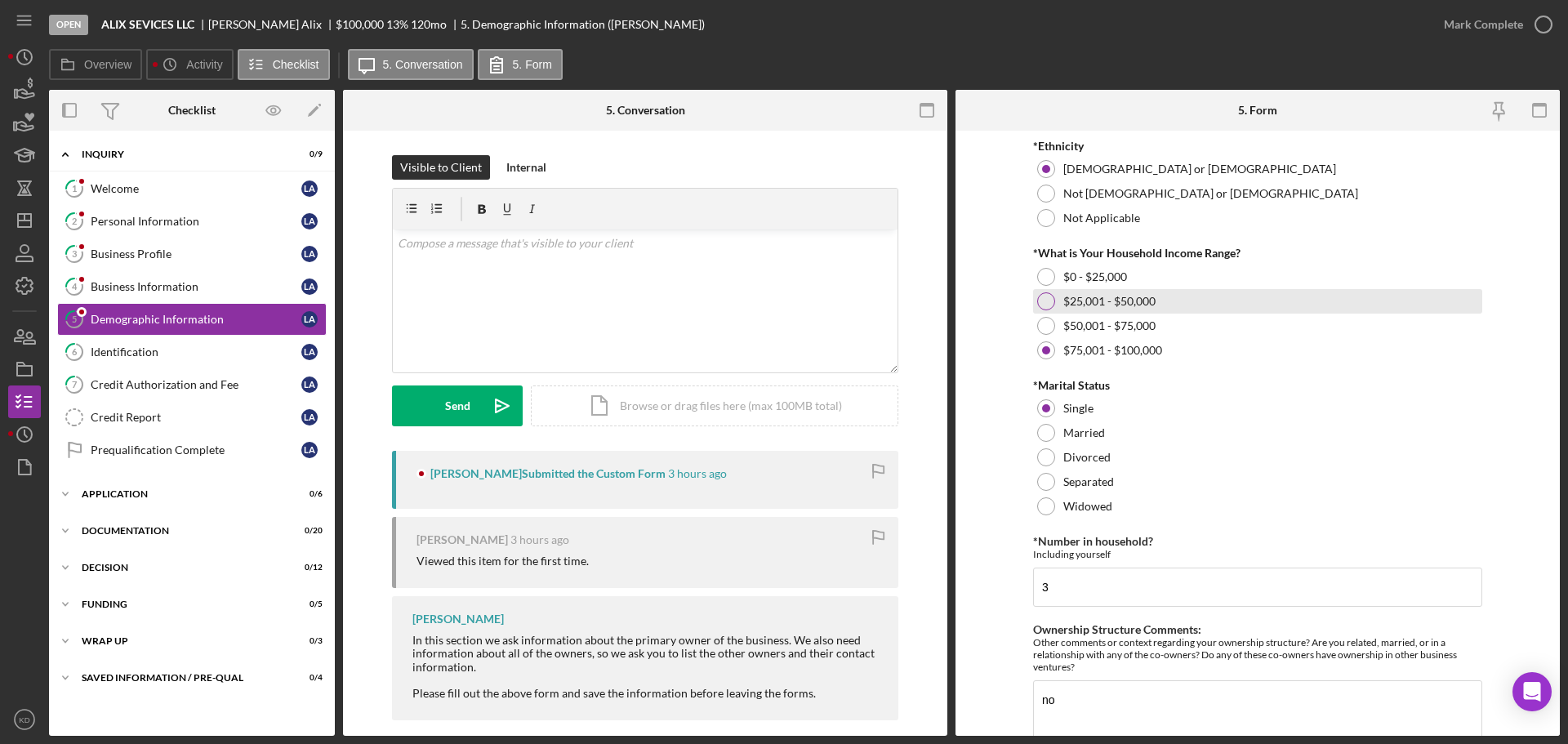
scroll to position [646, 0]
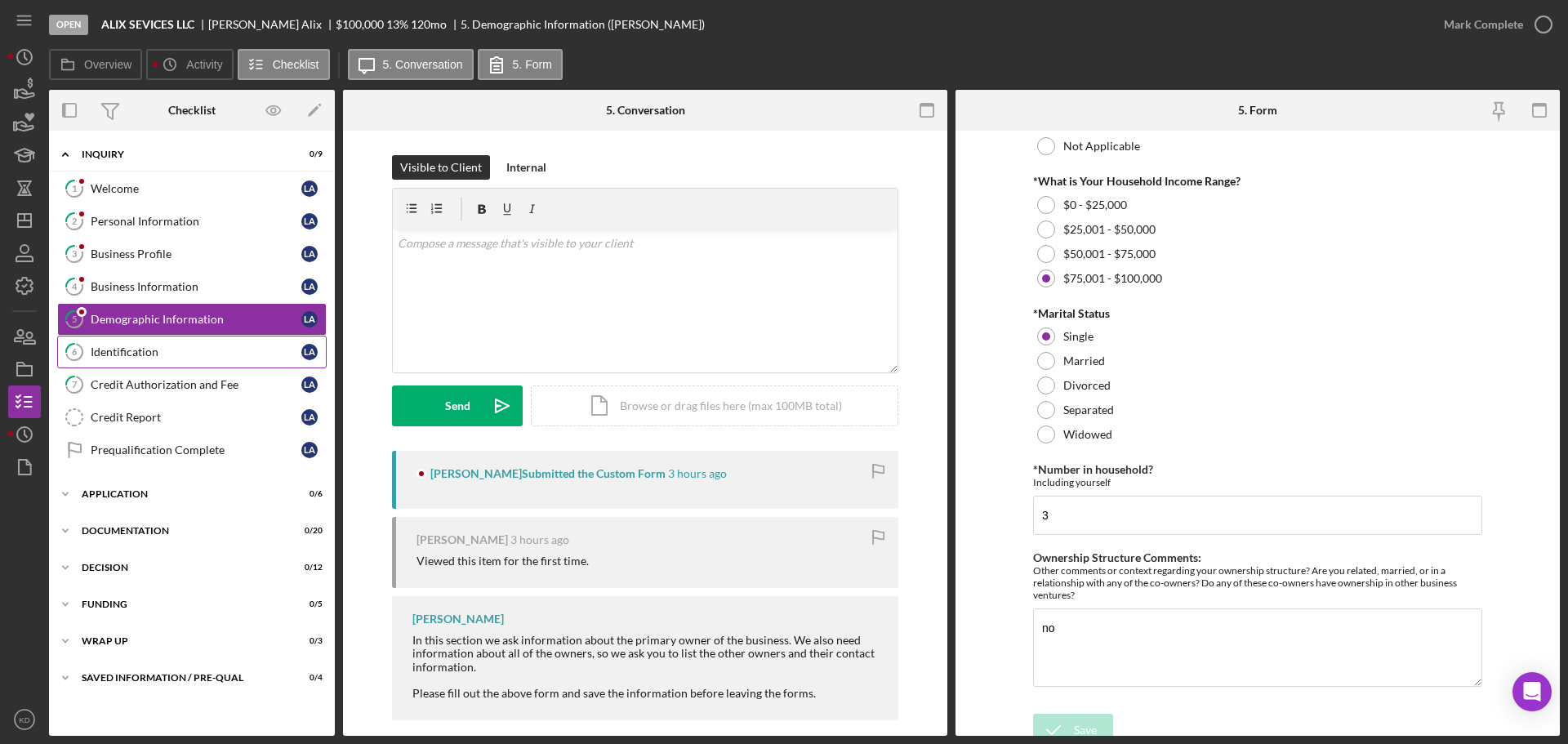
drag, startPoint x: 136, startPoint y: 383, endPoint x: 295, endPoint y: 355, distance: 161.4
click at [136, 383] on div "Credit Authorization and Fee" at bounding box center [196, 384] width 210 height 13
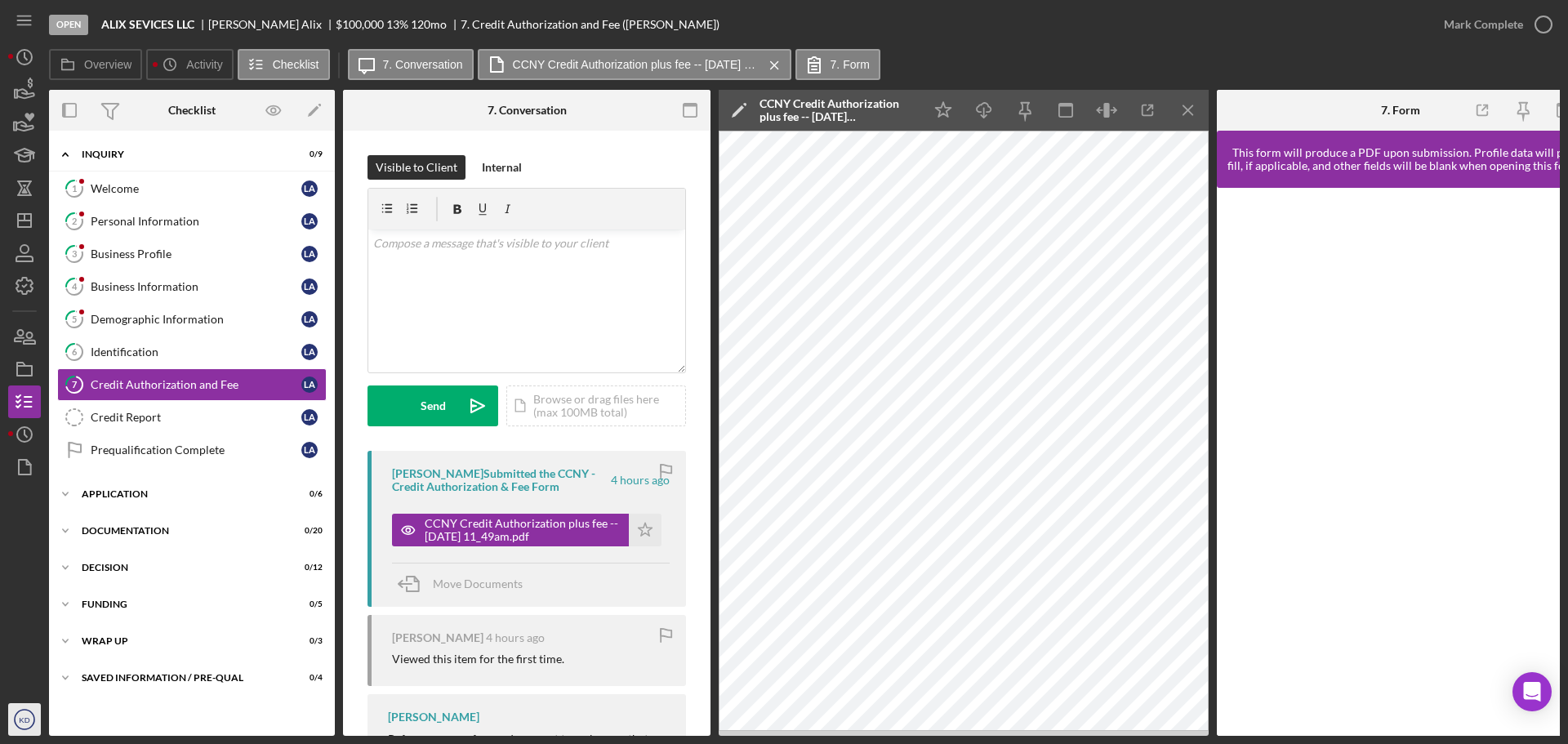
click at [30, 728] on circle "button" at bounding box center [24, 719] width 19 height 19
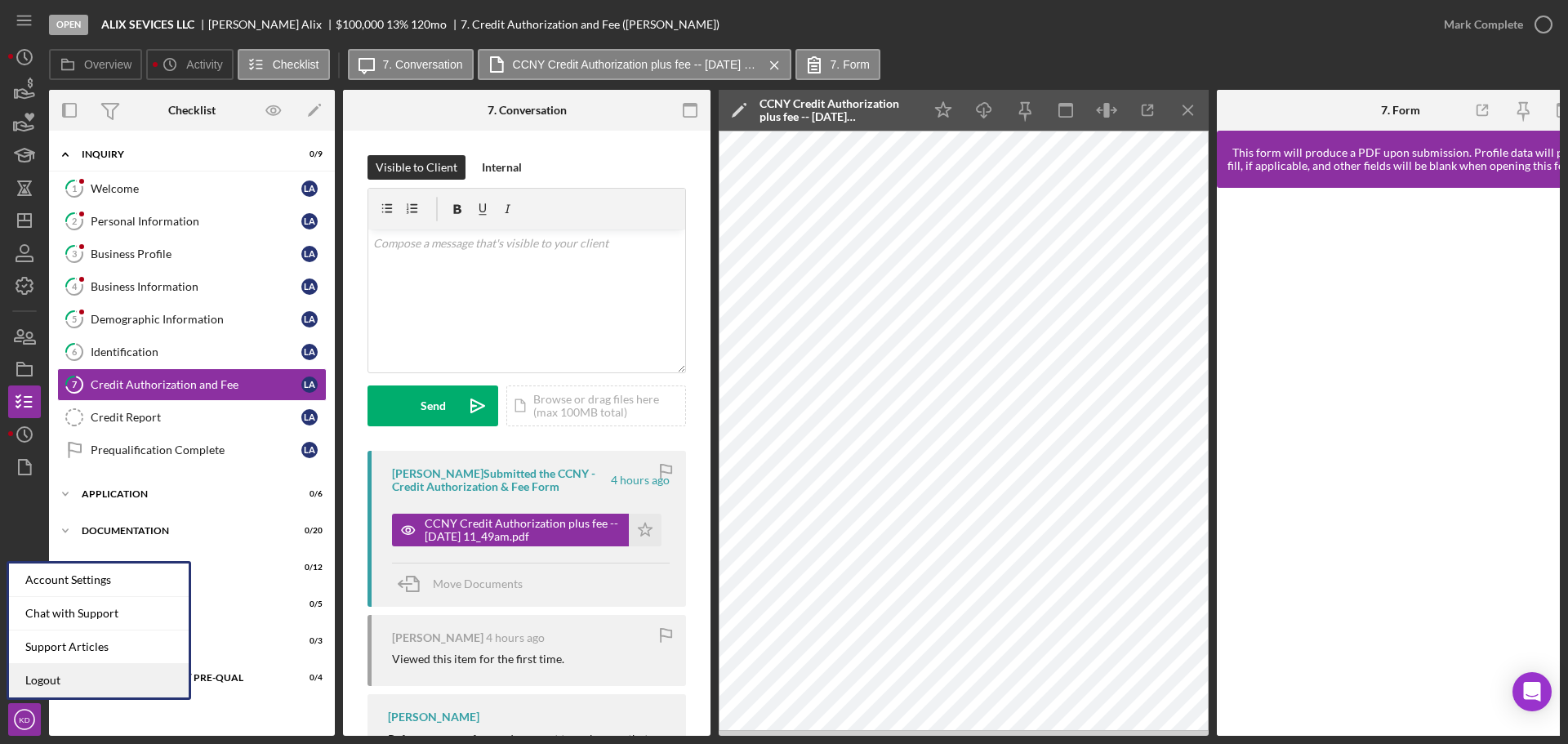
click at [69, 683] on link "Logout" at bounding box center [98, 680] width 179 height 34
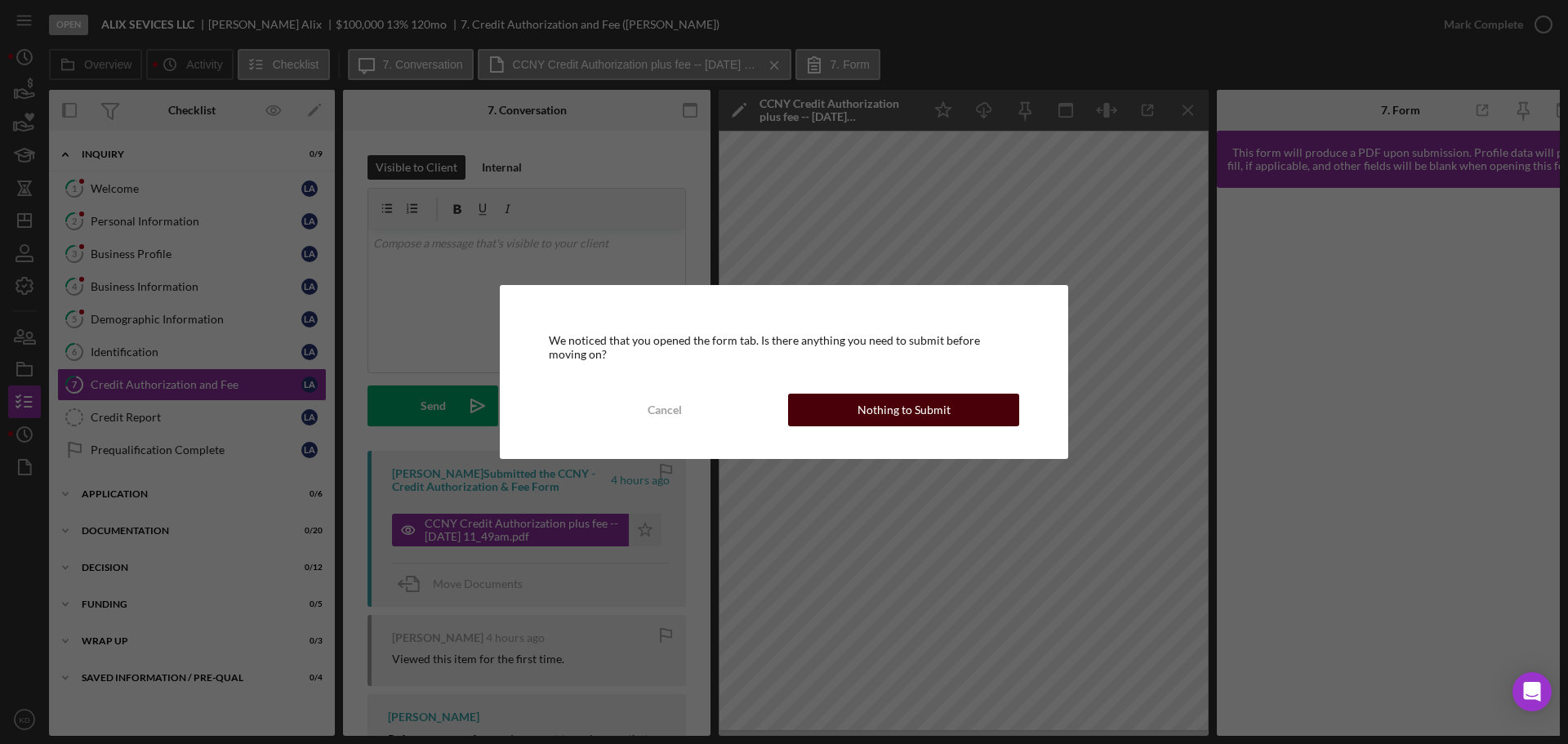
click at [968, 414] on button "Nothing to Submit" at bounding box center [903, 410] width 232 height 33
